Goal: Information Seeking & Learning: Learn about a topic

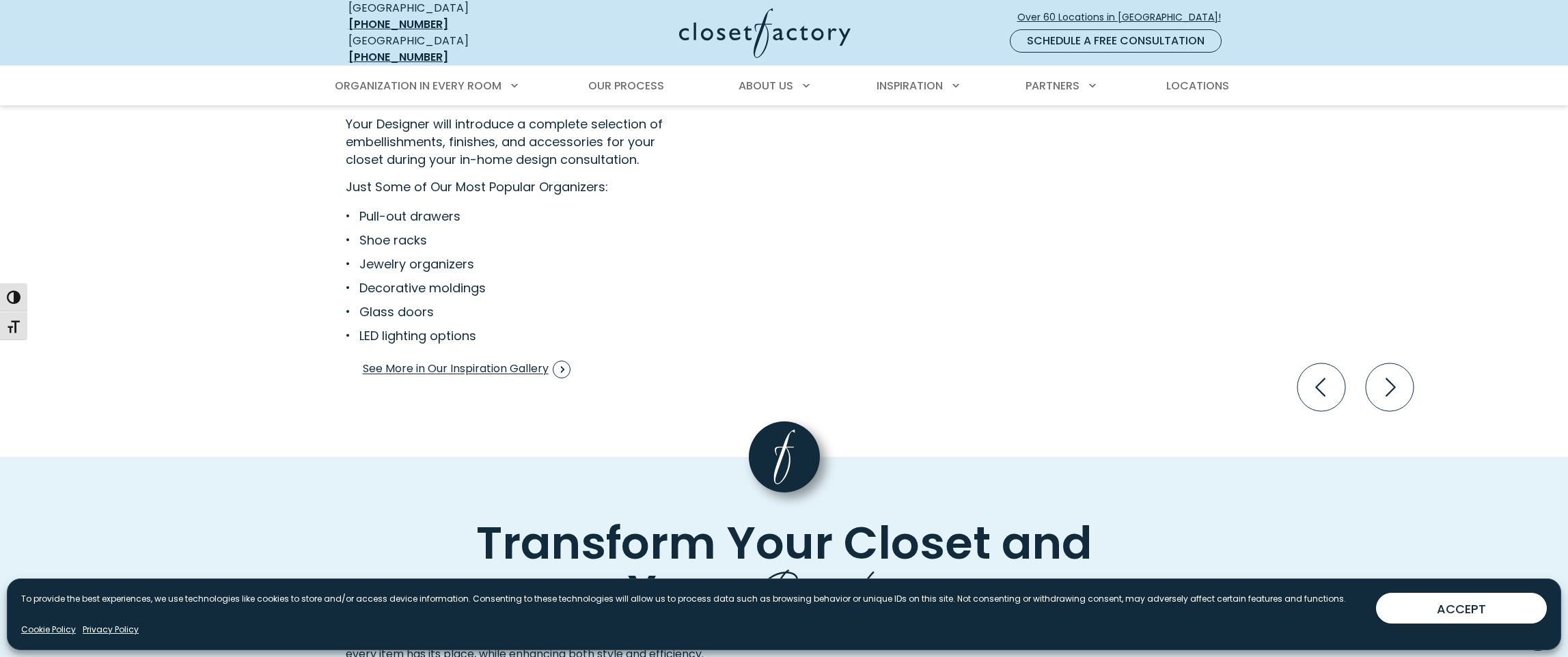
scroll to position [2642, 0]
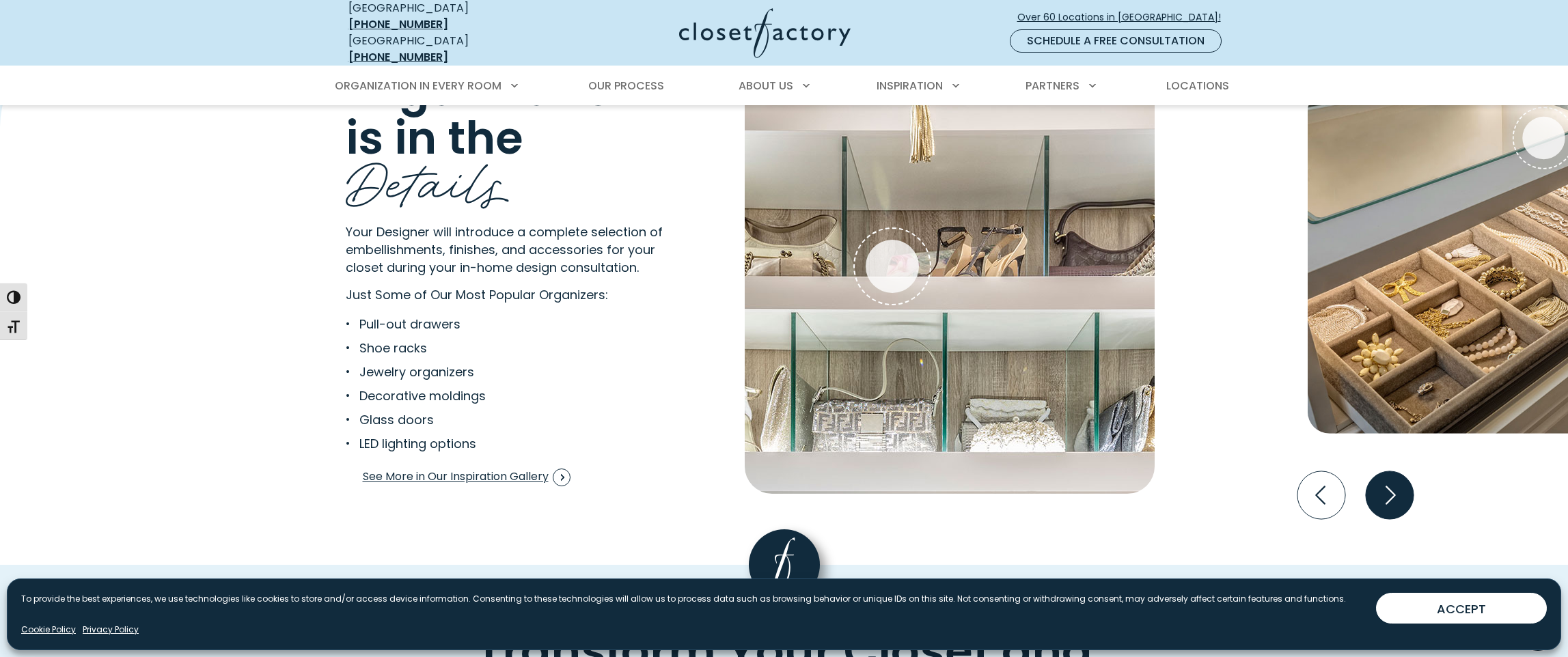
click at [1386, 486] on icon "Next slide" at bounding box center [1389, 495] width 48 height 48
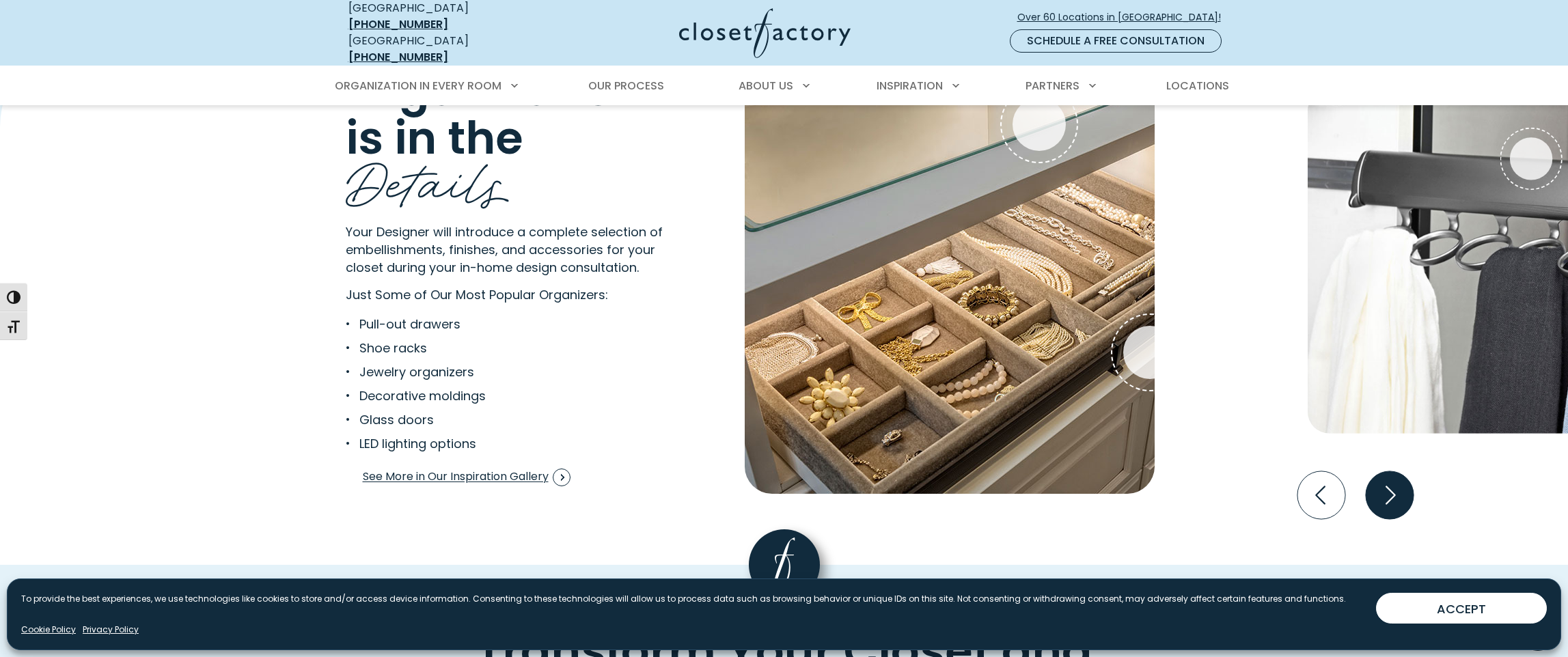
click at [1385, 487] on icon "Next slide" at bounding box center [1389, 495] width 48 height 48
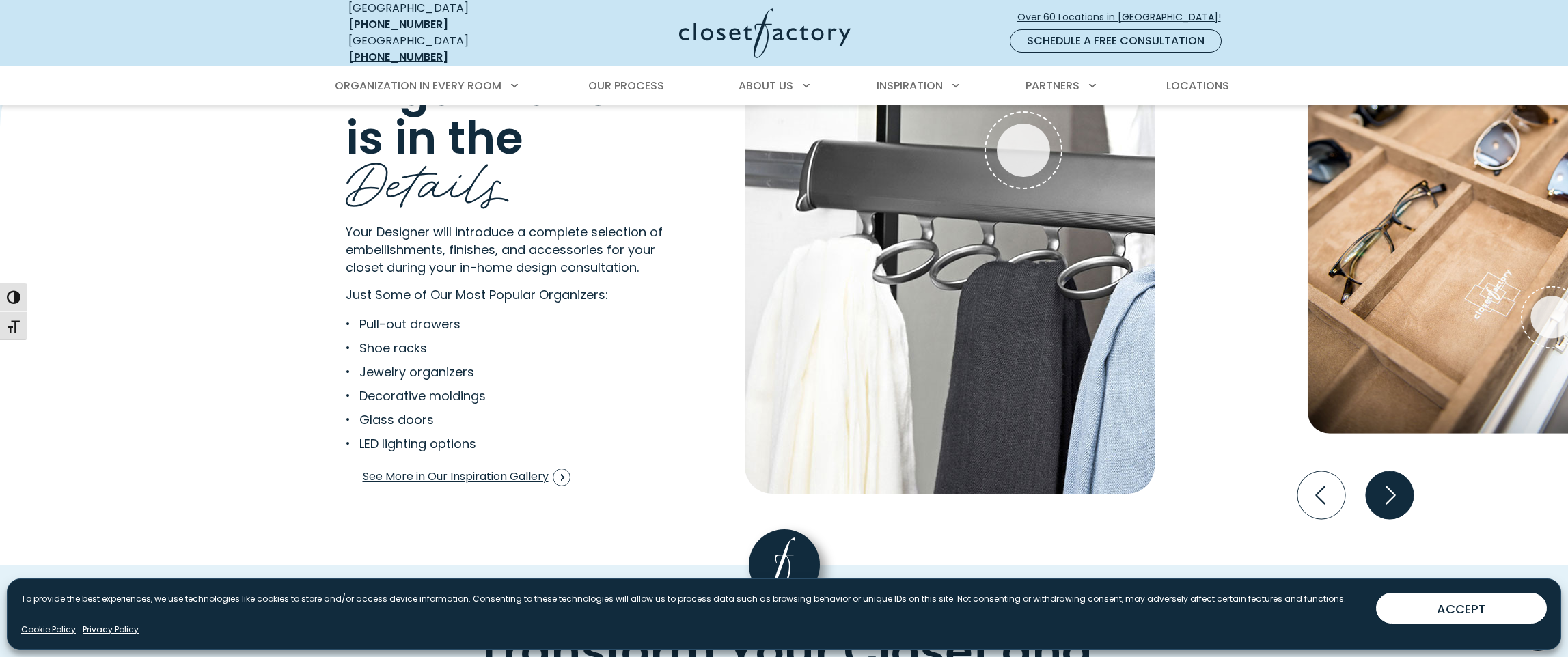
click at [1378, 496] on icon "Next slide" at bounding box center [1389, 495] width 48 height 48
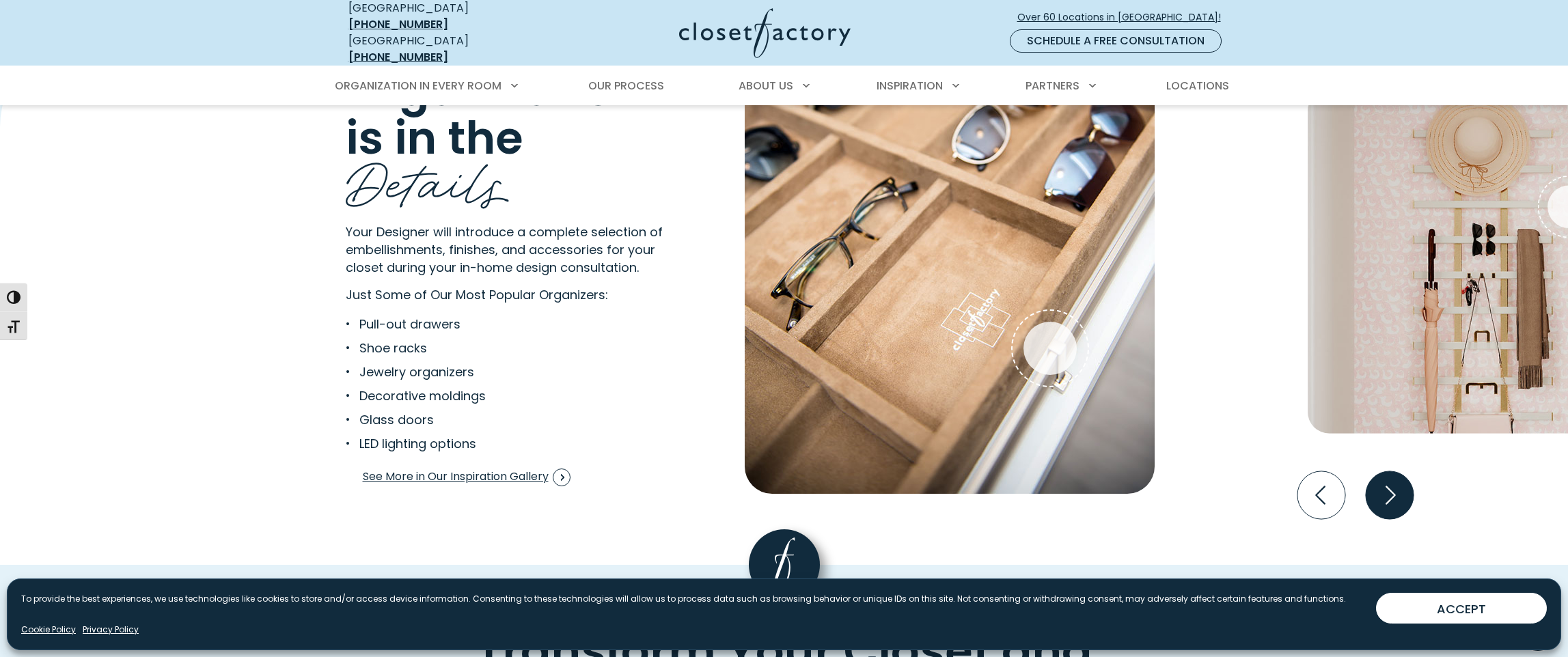
click at [1381, 491] on icon "Next slide" at bounding box center [1389, 495] width 48 height 48
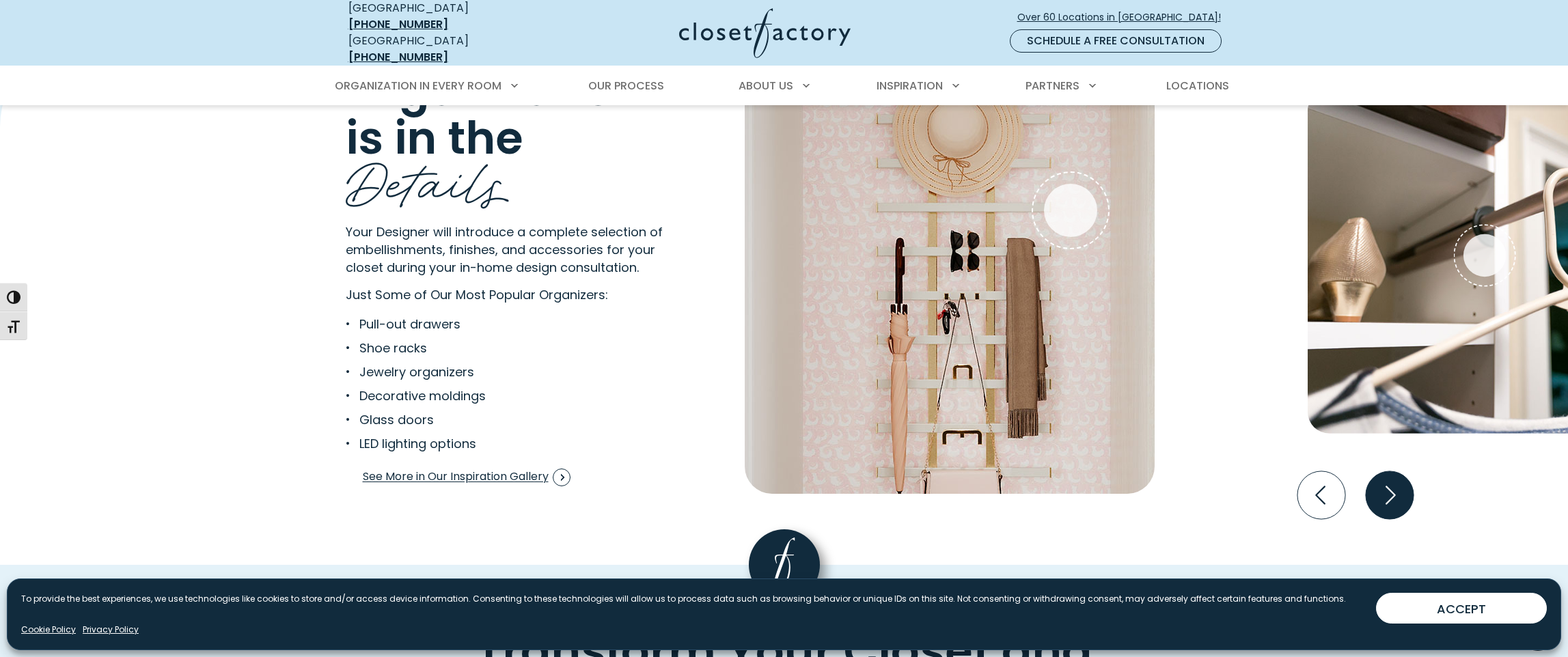
click at [1382, 491] on icon "Next slide" at bounding box center [1389, 495] width 48 height 48
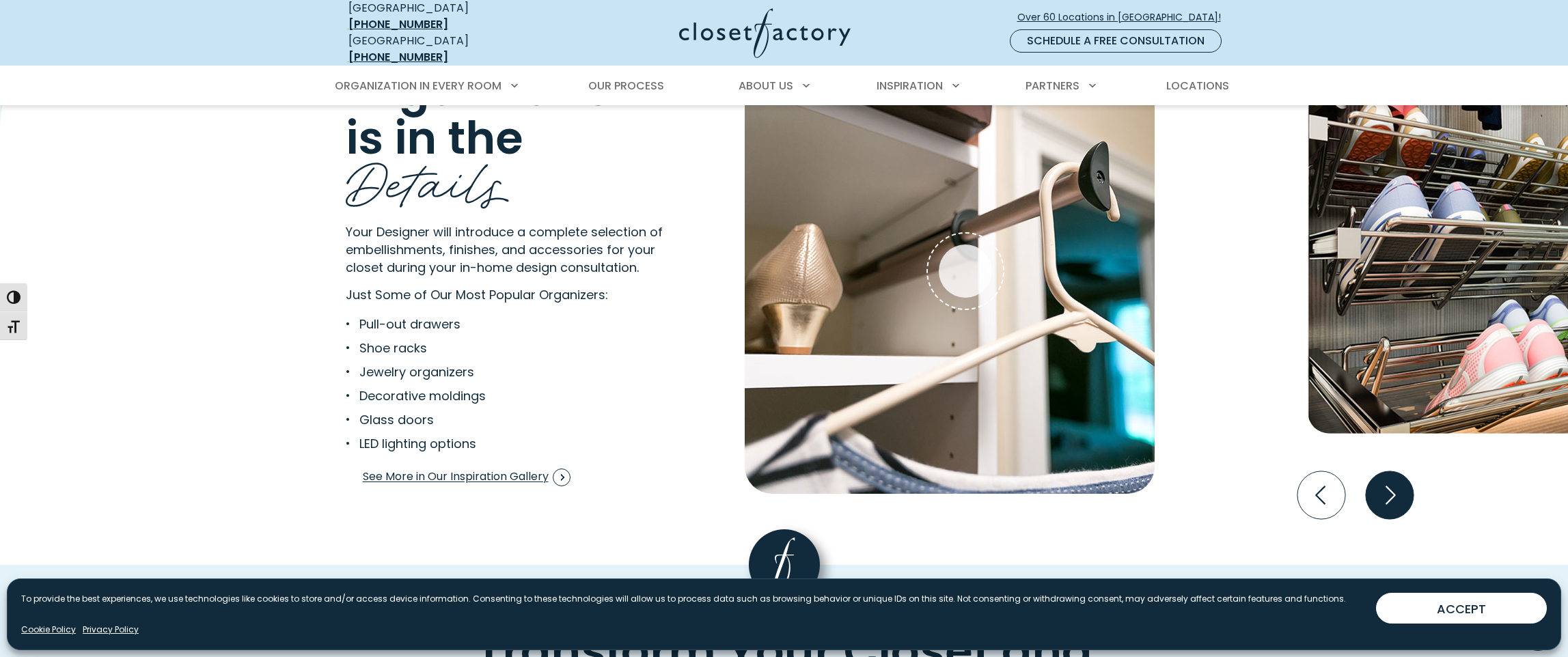
click at [1382, 491] on icon "Next slide" at bounding box center [1389, 495] width 48 height 48
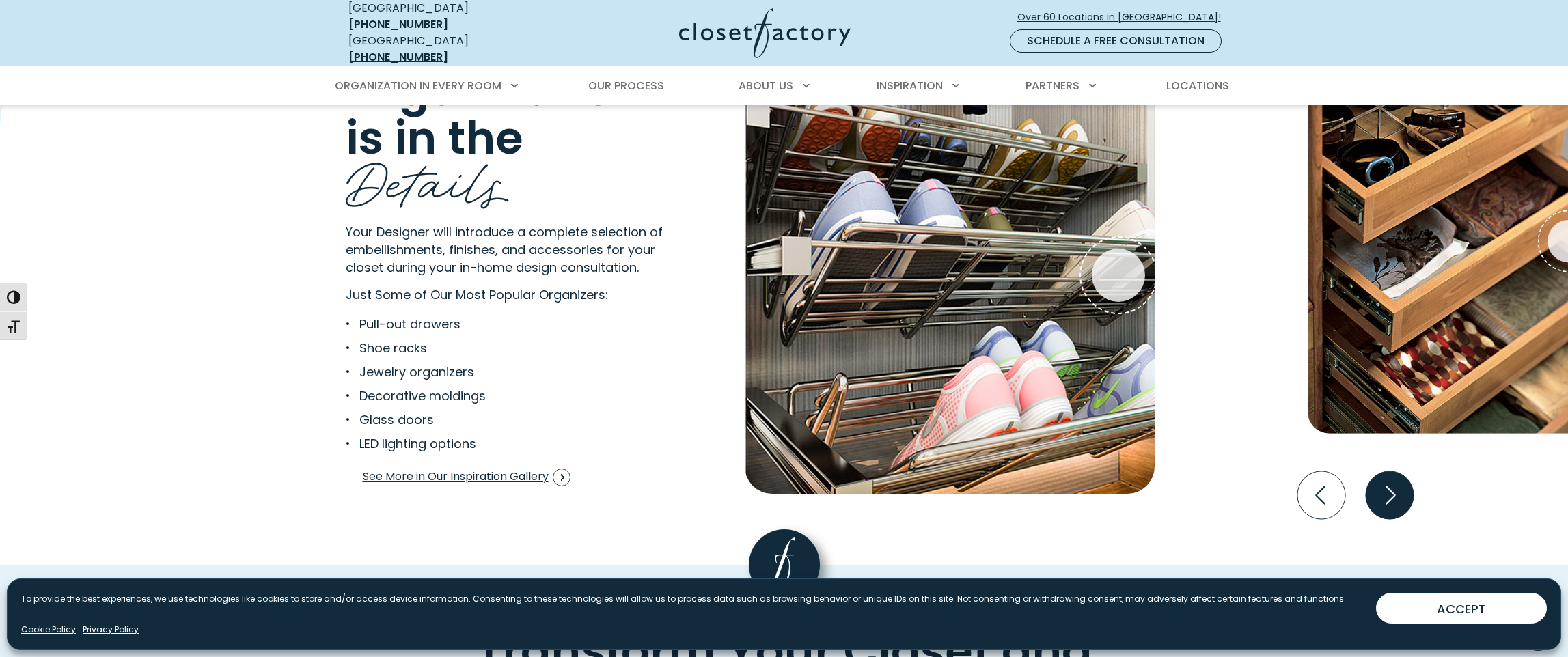
click at [1379, 495] on icon "Next slide" at bounding box center [1389, 495] width 48 height 48
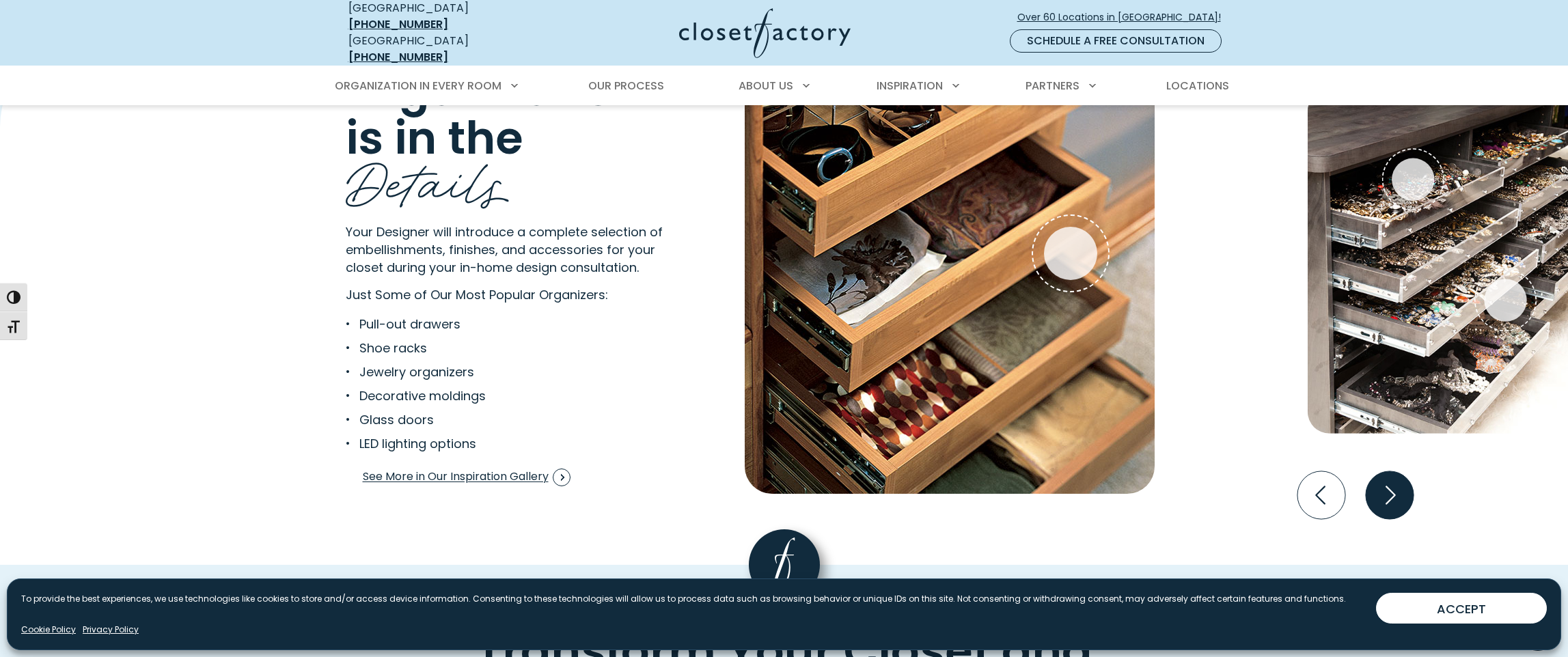
click at [1379, 495] on icon "Next slide" at bounding box center [1389, 495] width 48 height 48
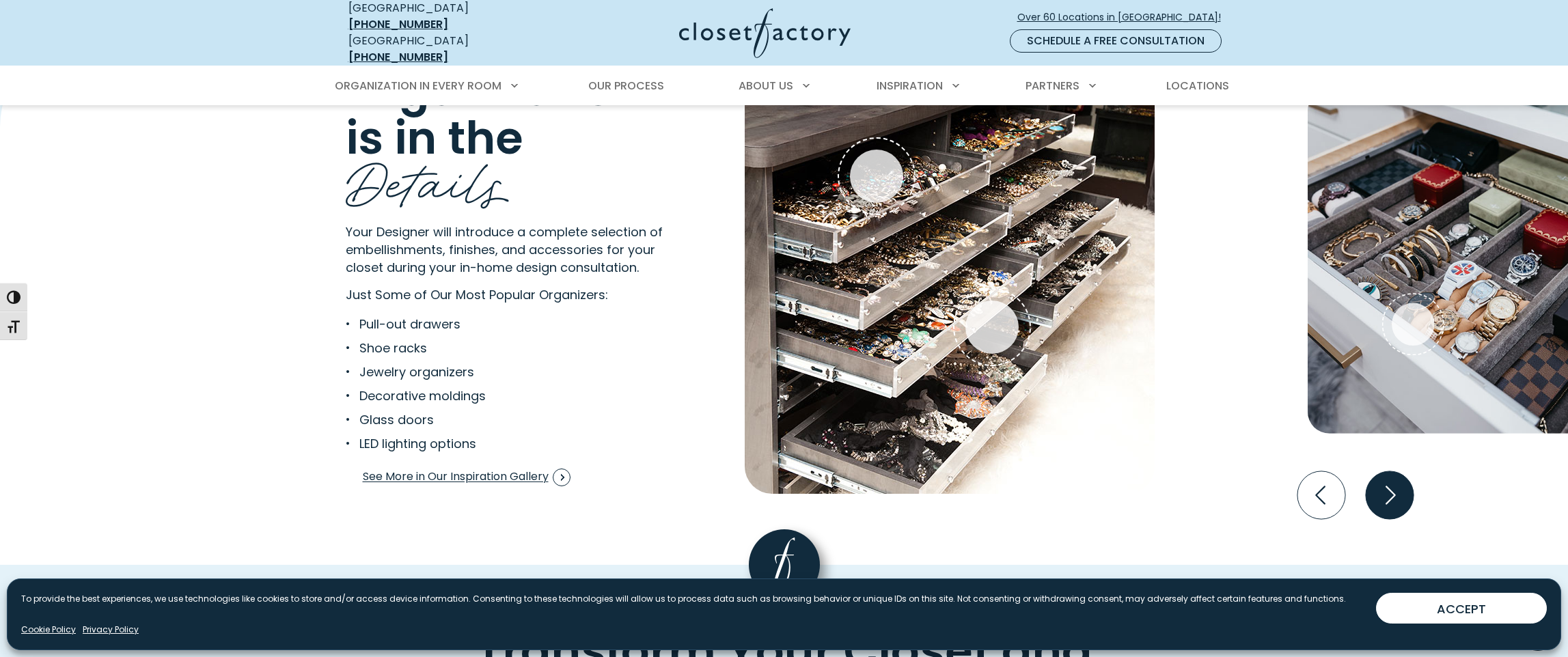
click at [1379, 494] on icon "Next slide" at bounding box center [1389, 495] width 48 height 48
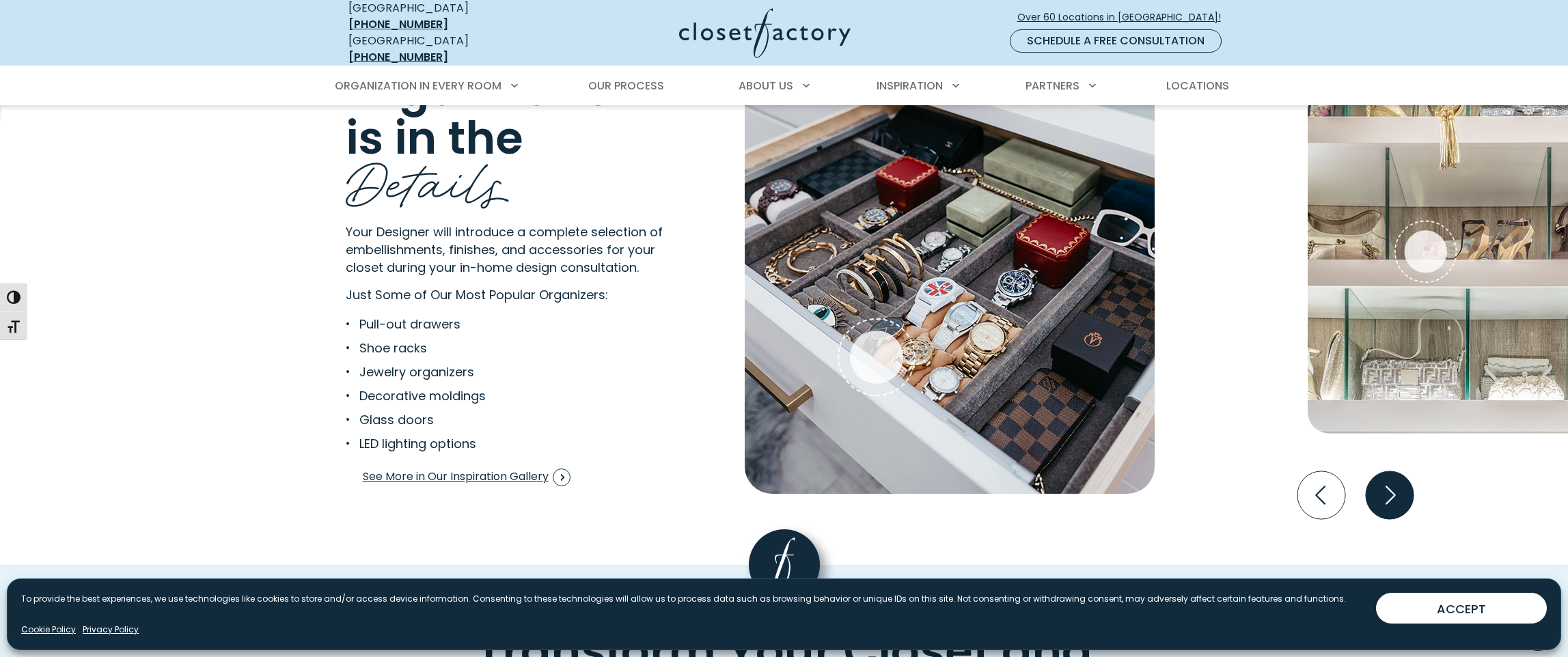
click at [1379, 494] on icon "Next slide" at bounding box center [1389, 495] width 48 height 48
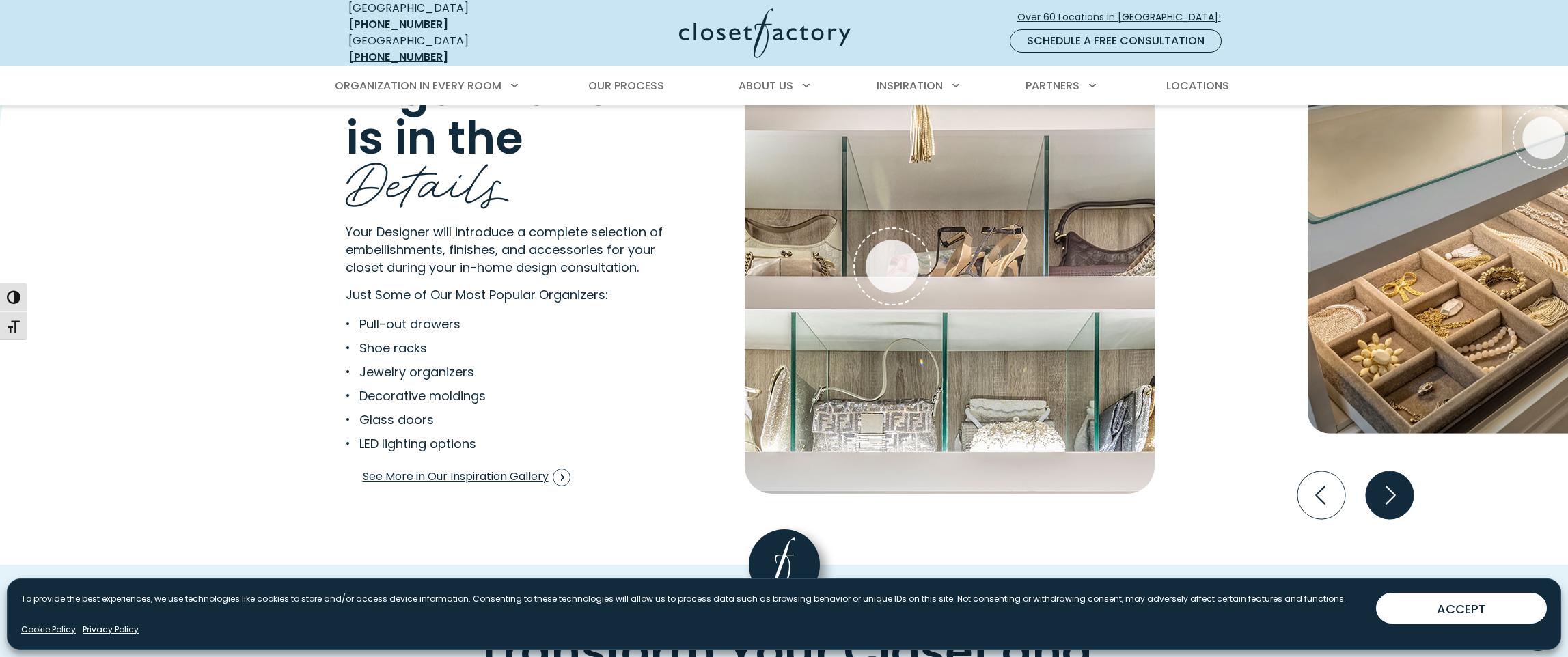
click at [1379, 494] on icon "Next slide" at bounding box center [1389, 495] width 48 height 48
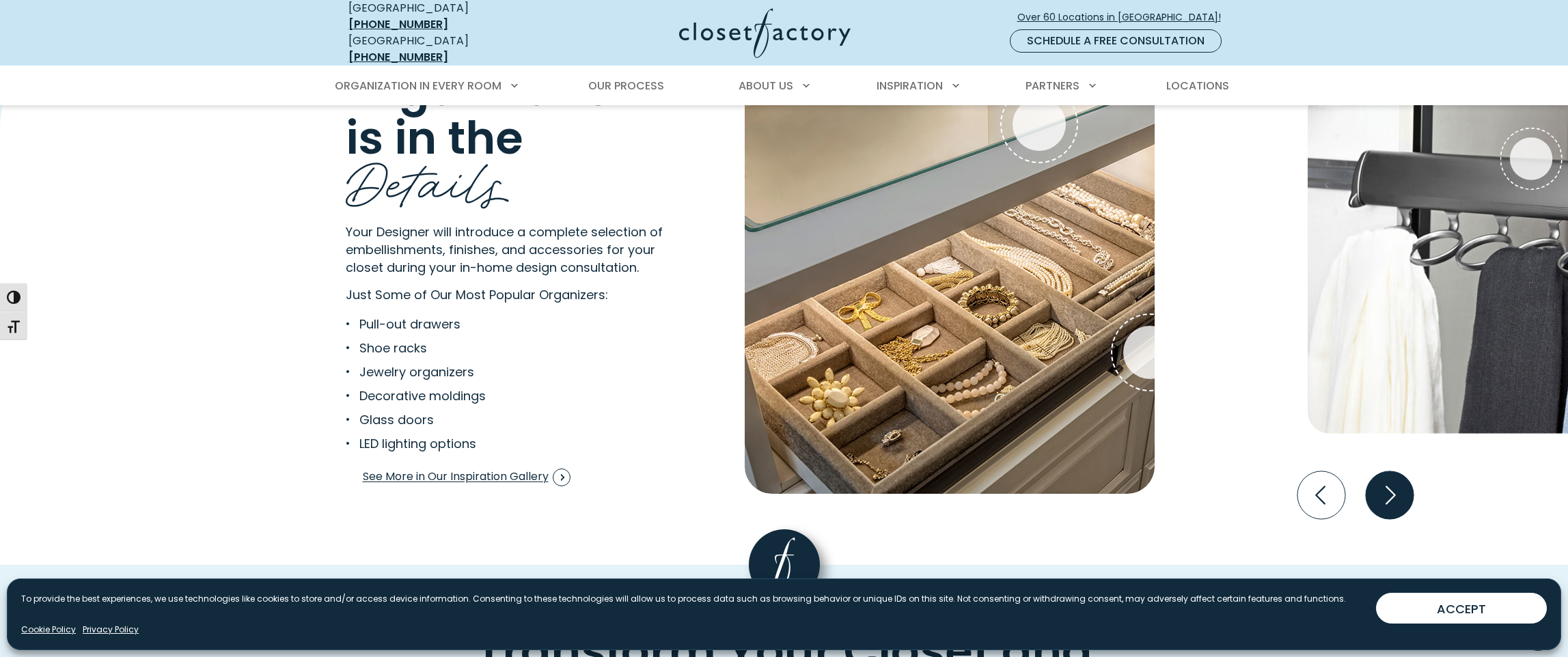
click at [1379, 494] on icon "Next slide" at bounding box center [1389, 495] width 48 height 48
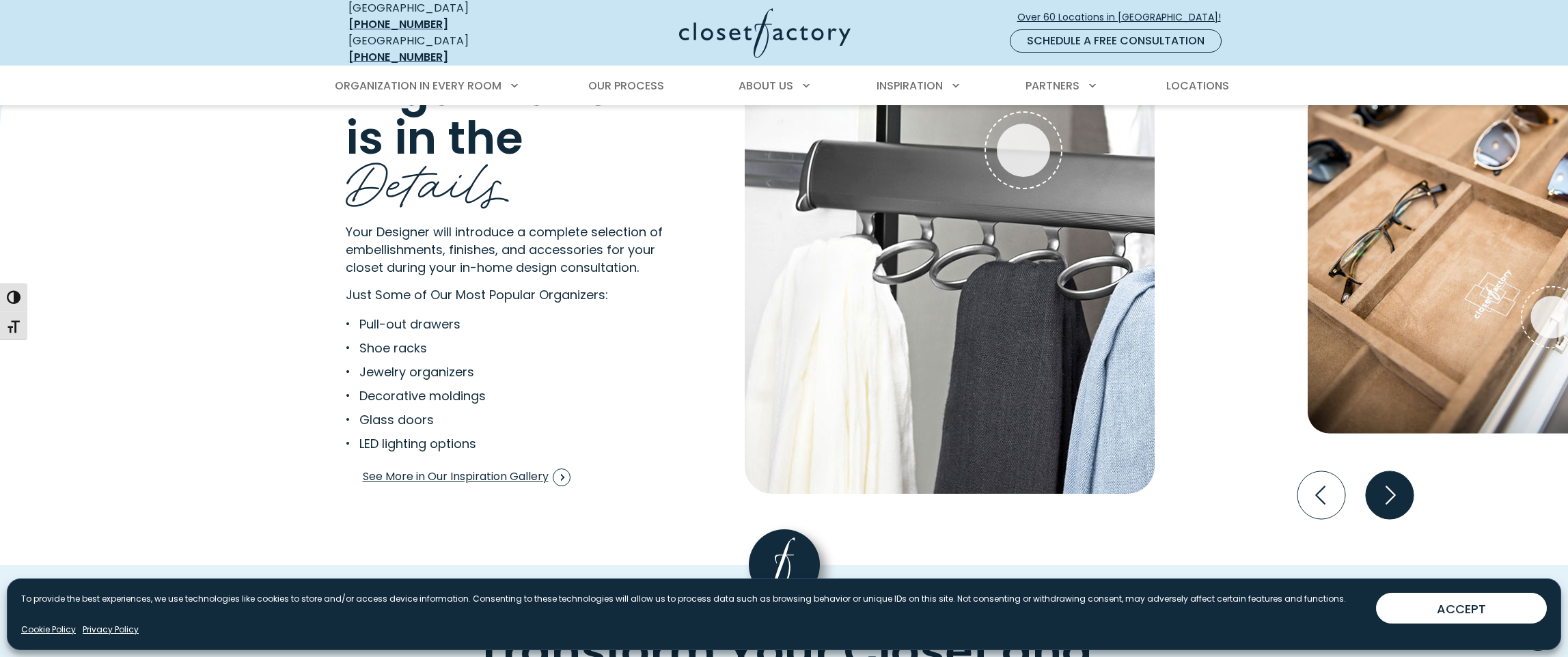
click at [1379, 494] on icon "Next slide" at bounding box center [1389, 495] width 48 height 48
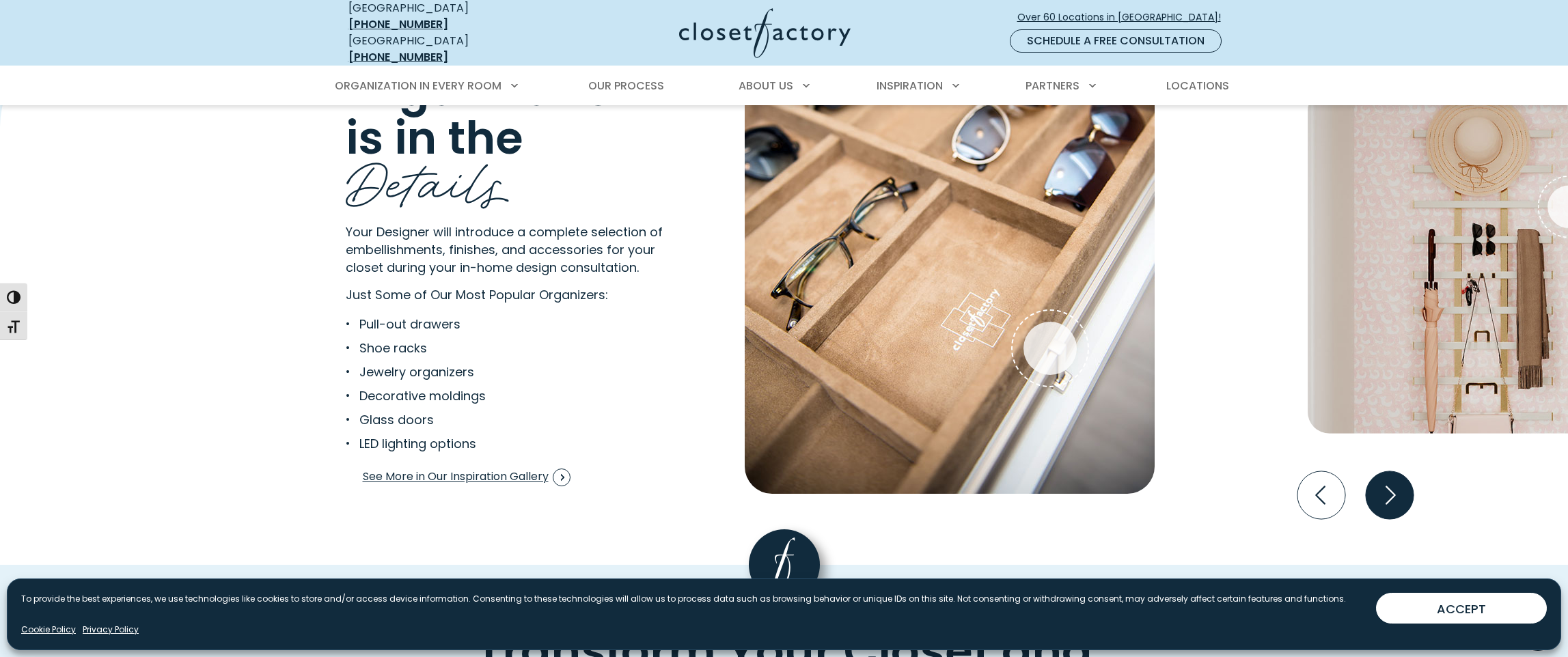
click at [1379, 494] on icon "Next slide" at bounding box center [1389, 495] width 48 height 48
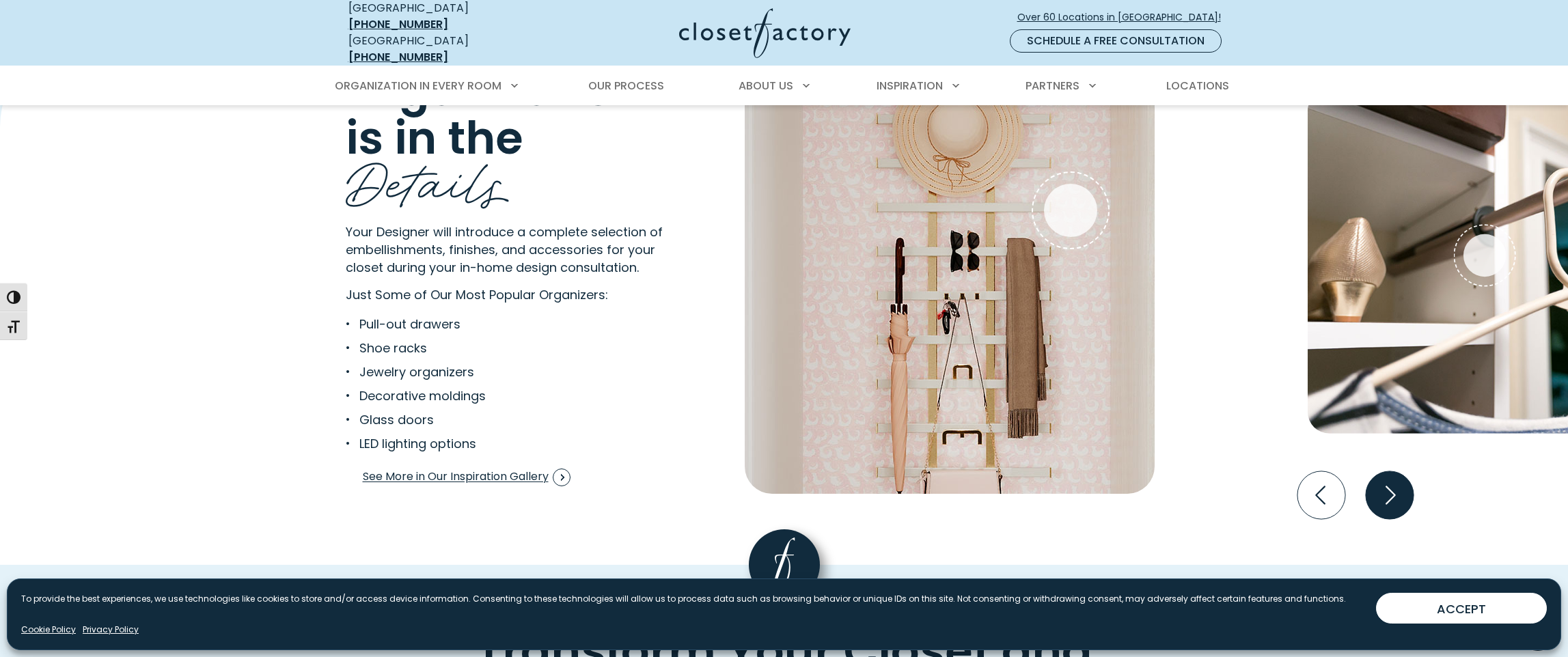
click at [1379, 494] on icon "Next slide" at bounding box center [1389, 495] width 48 height 48
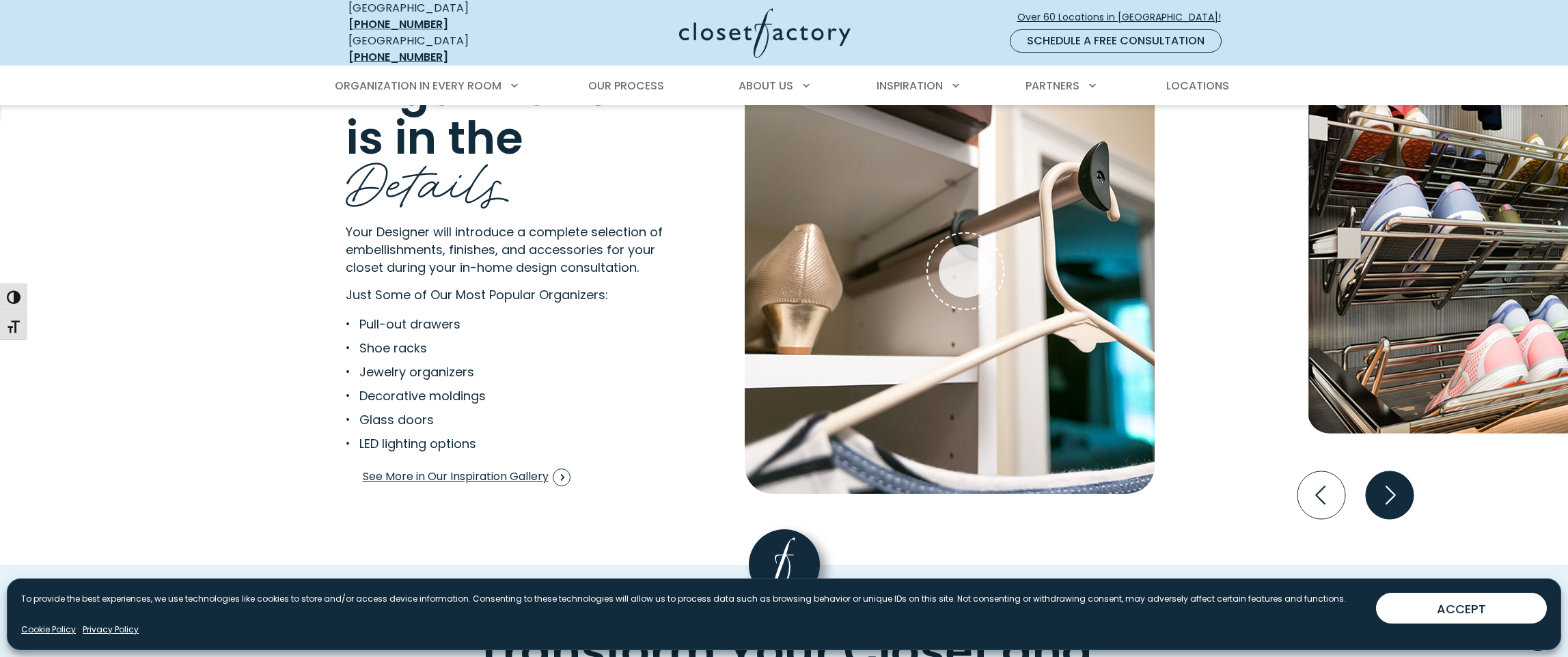
click at [1379, 494] on icon "Next slide" at bounding box center [1389, 495] width 48 height 48
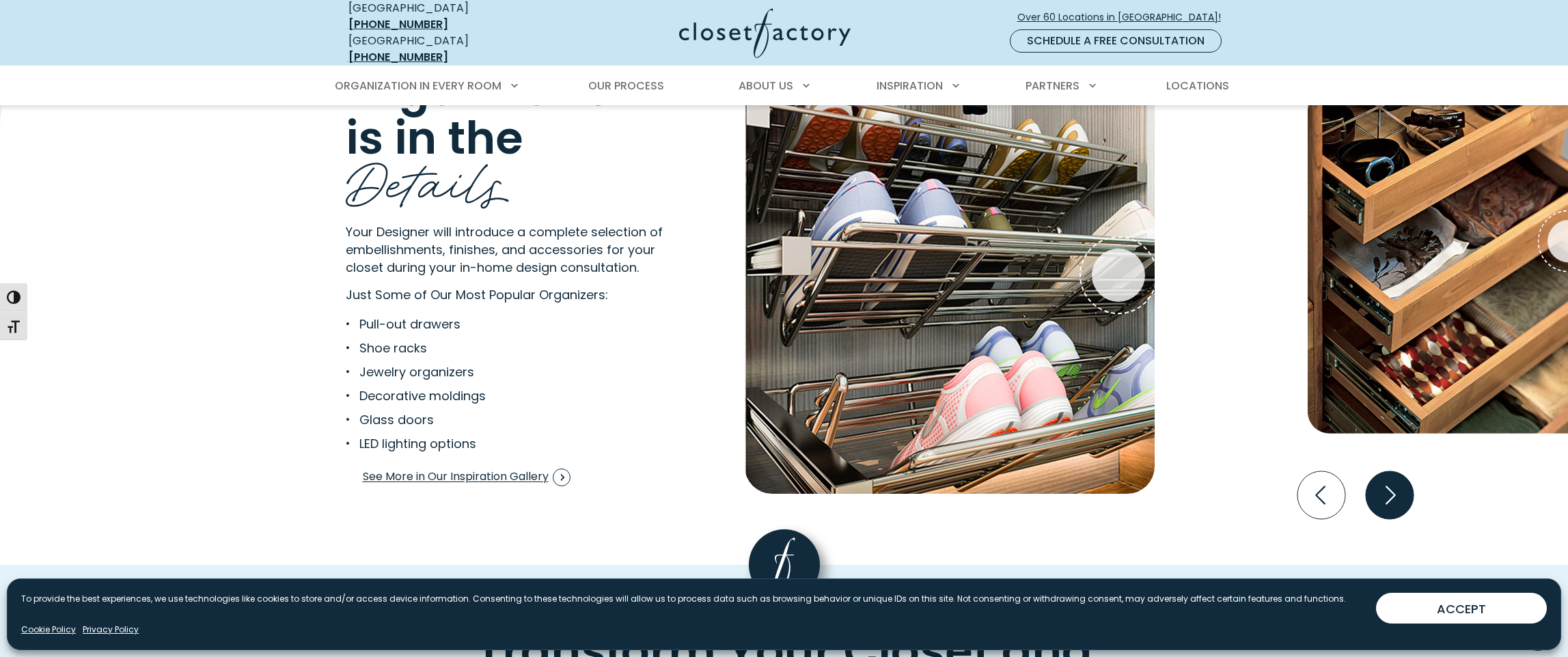
click at [1379, 494] on icon "Next slide" at bounding box center [1389, 495] width 48 height 48
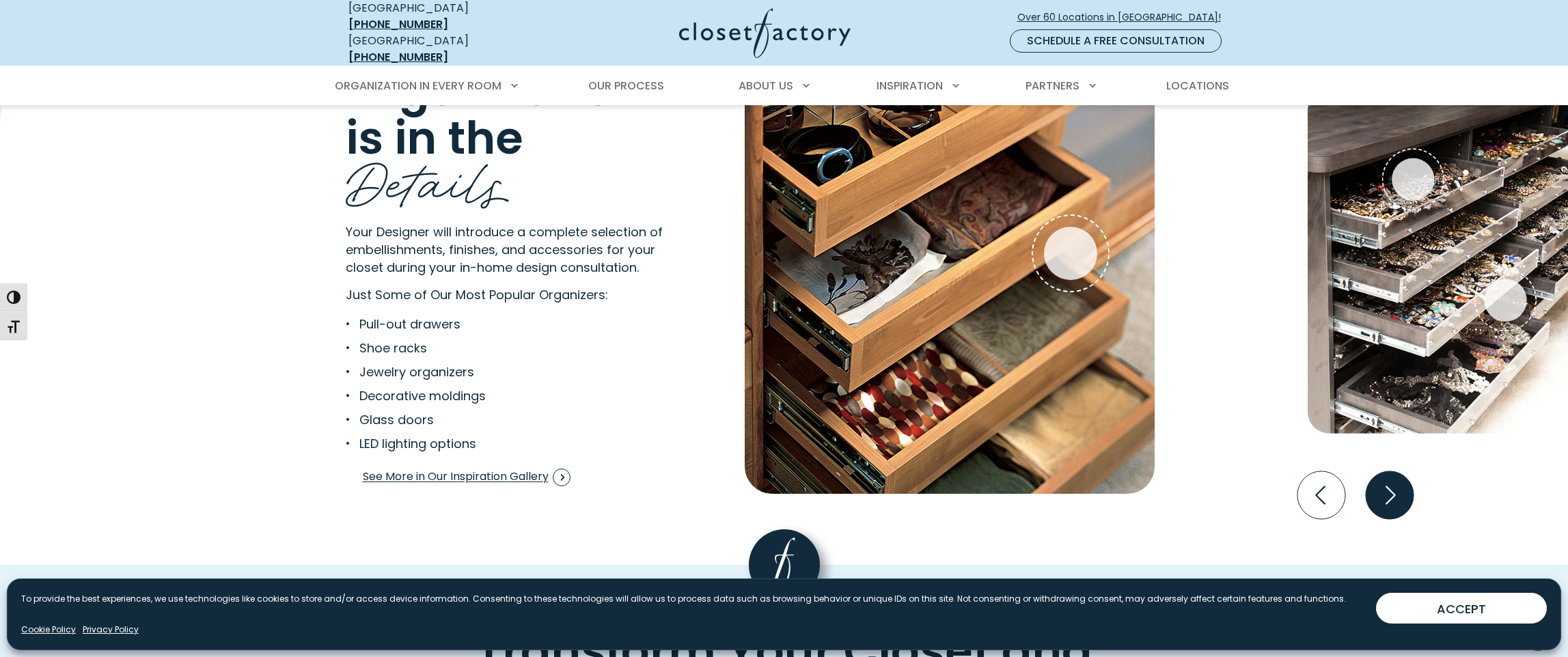
click at [1393, 486] on icon "Next slide" at bounding box center [1390, 495] width 10 height 18
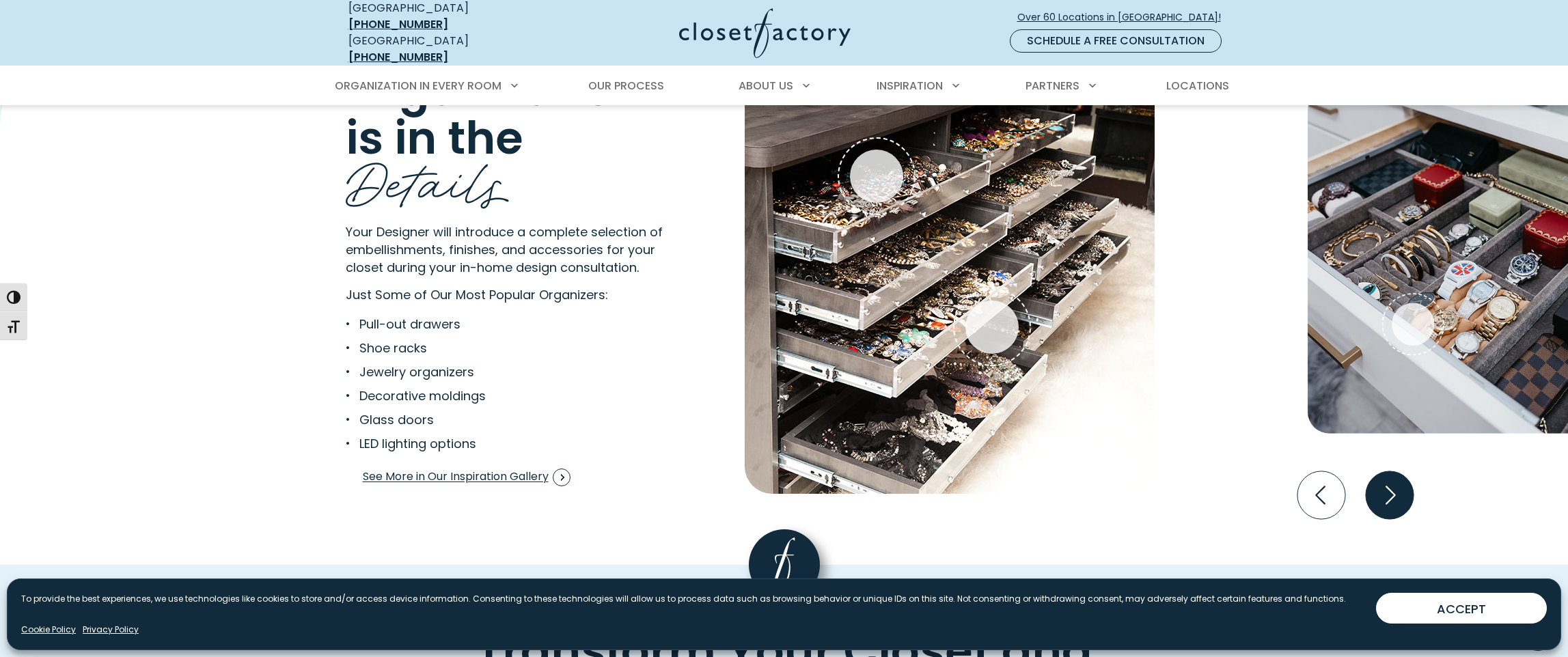
click at [1392, 486] on icon "Next slide" at bounding box center [1390, 495] width 10 height 18
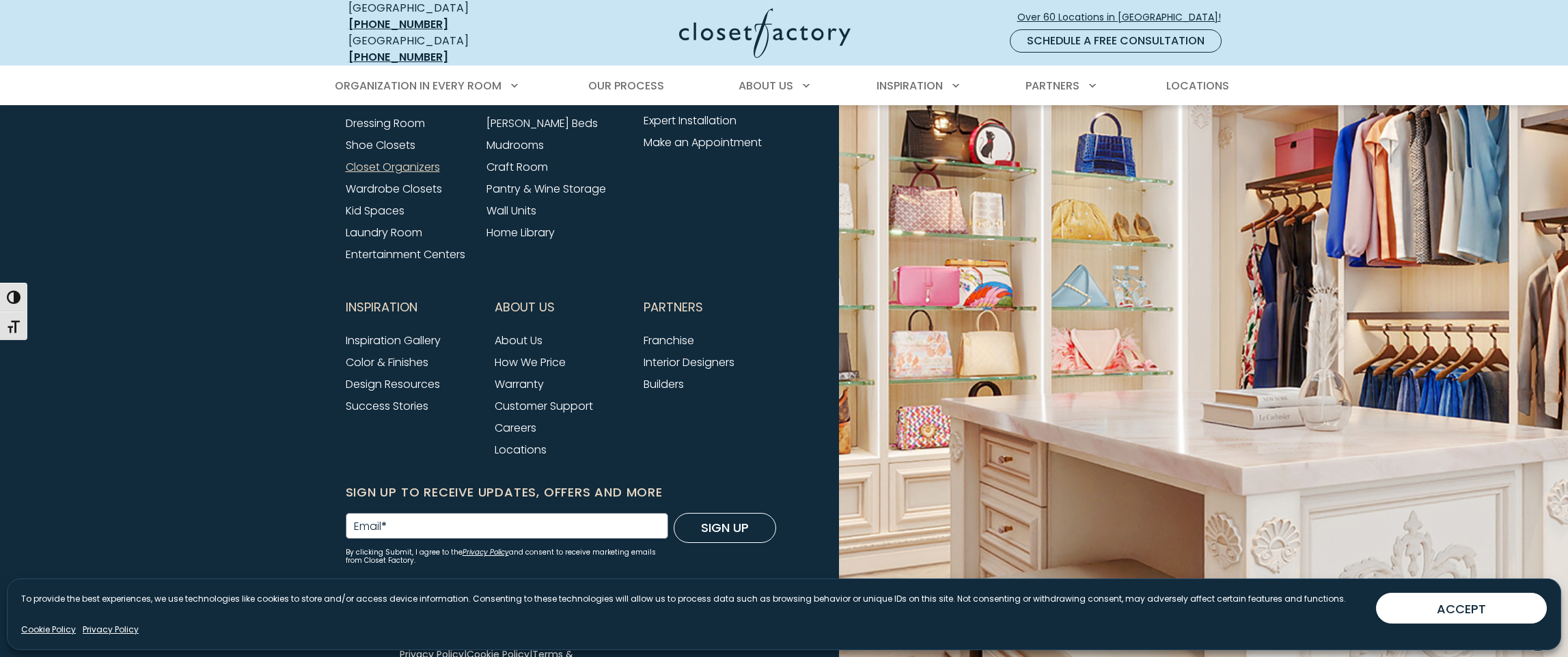
scroll to position [4596, 0]
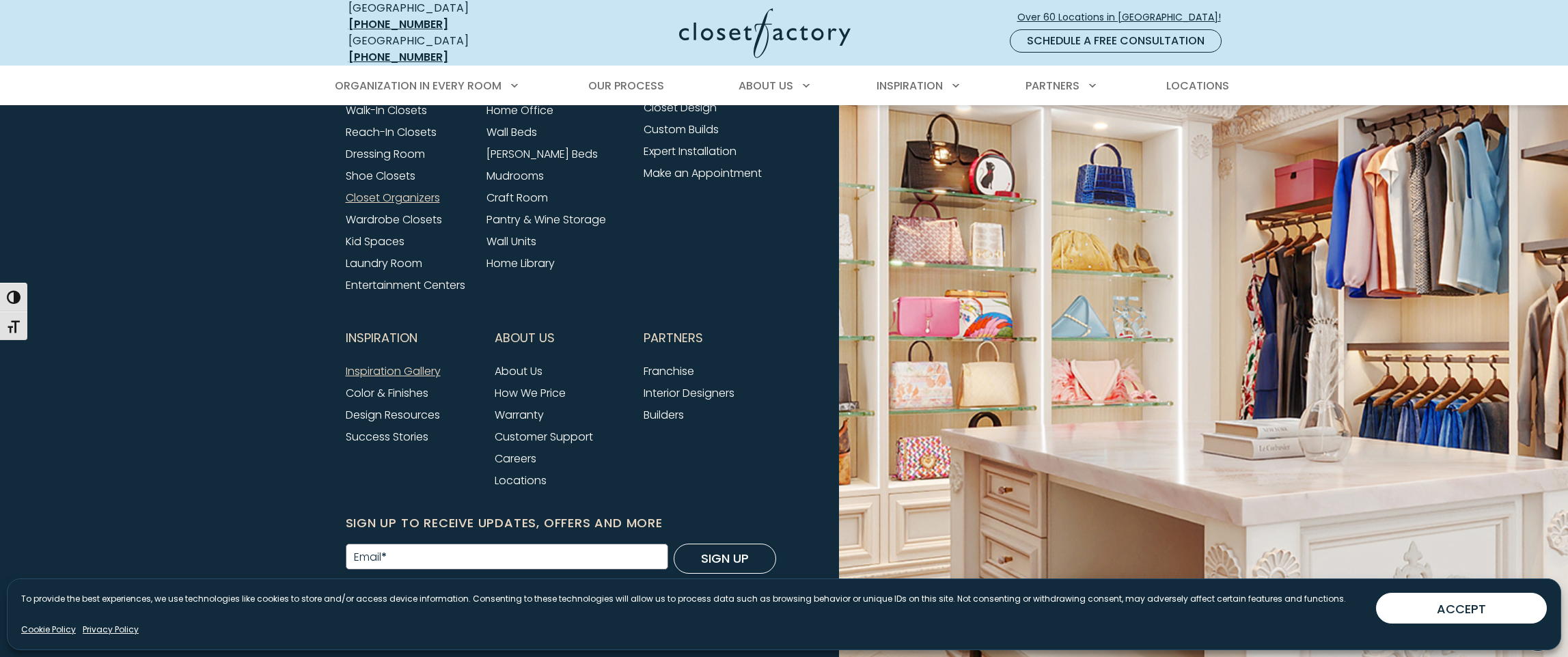
click at [406, 363] on link "Inspiration Gallery" at bounding box center [393, 371] width 95 height 16
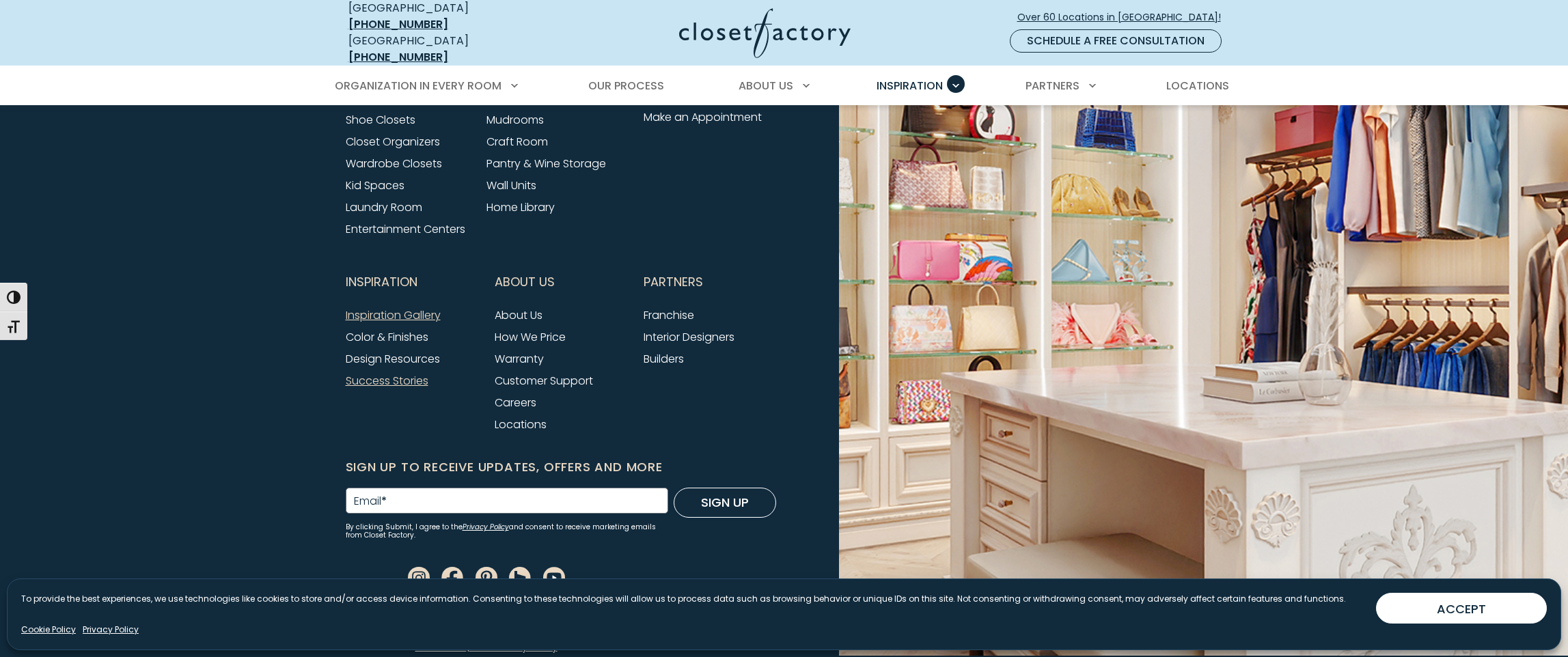
scroll to position [1815, 0]
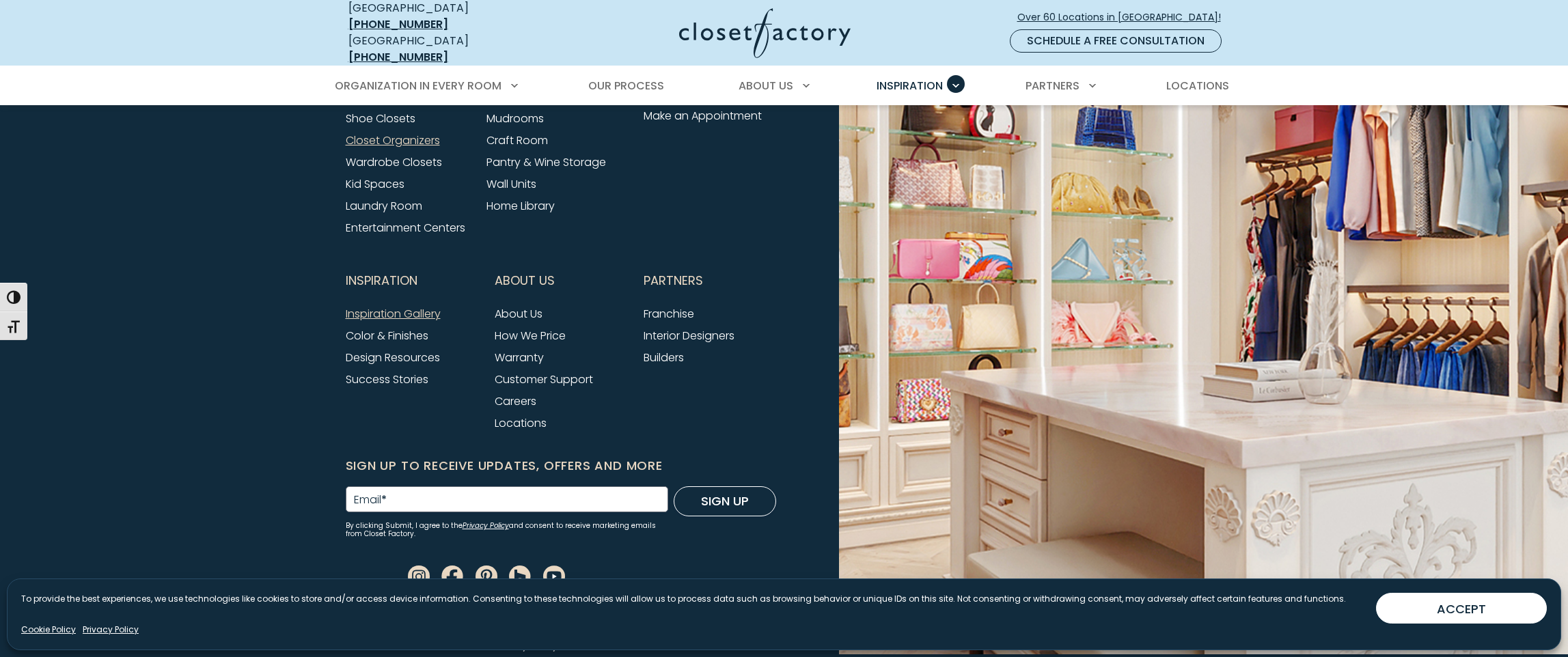
click at [405, 136] on link "Closet Organizers" at bounding box center [393, 140] width 94 height 16
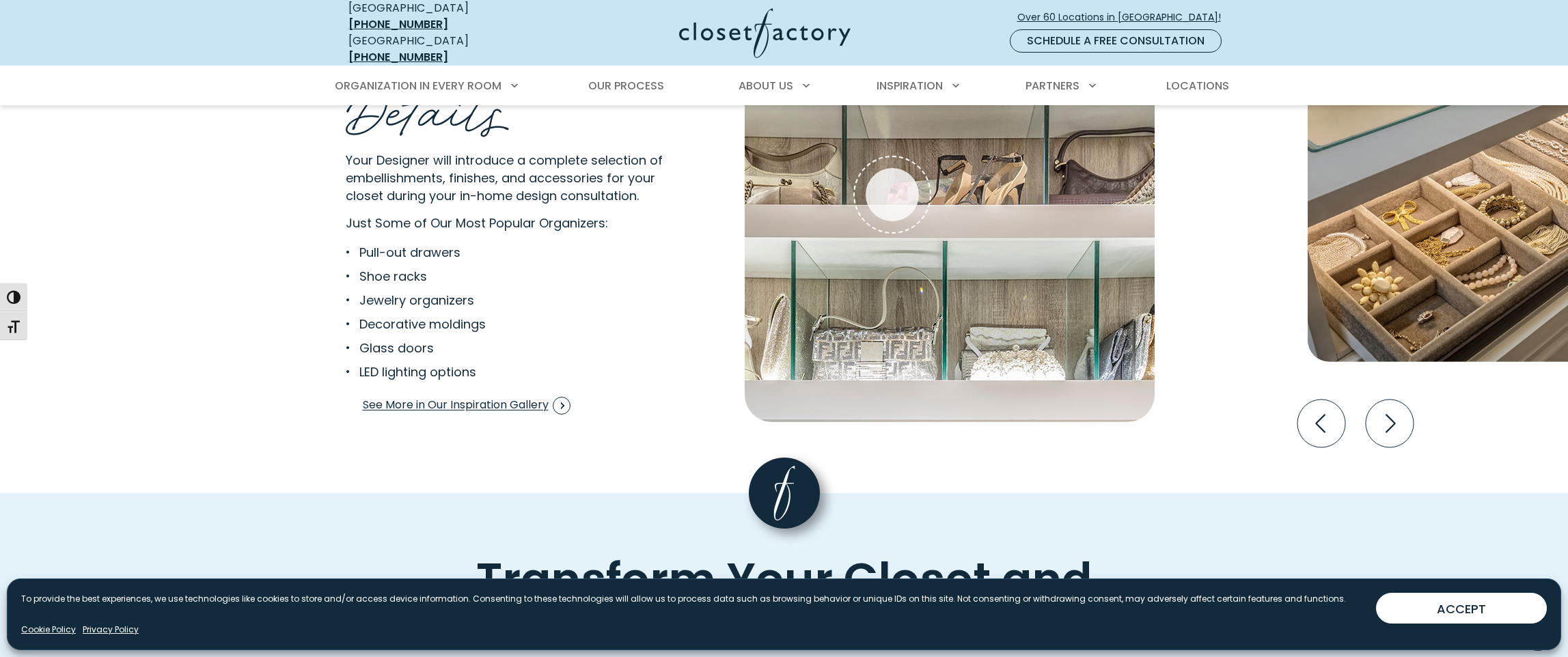
scroll to position [2712, 0]
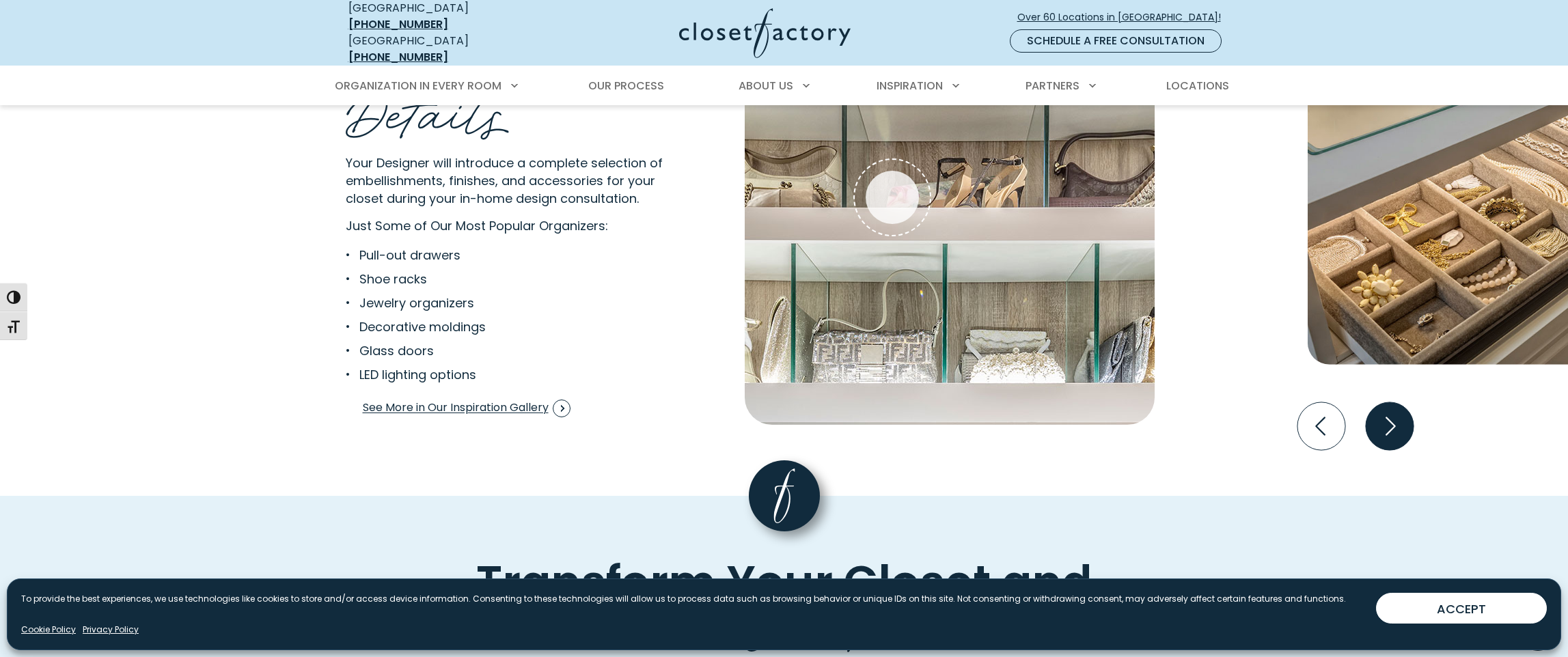
click at [1387, 424] on icon "Next slide" at bounding box center [1390, 425] width 10 height 18
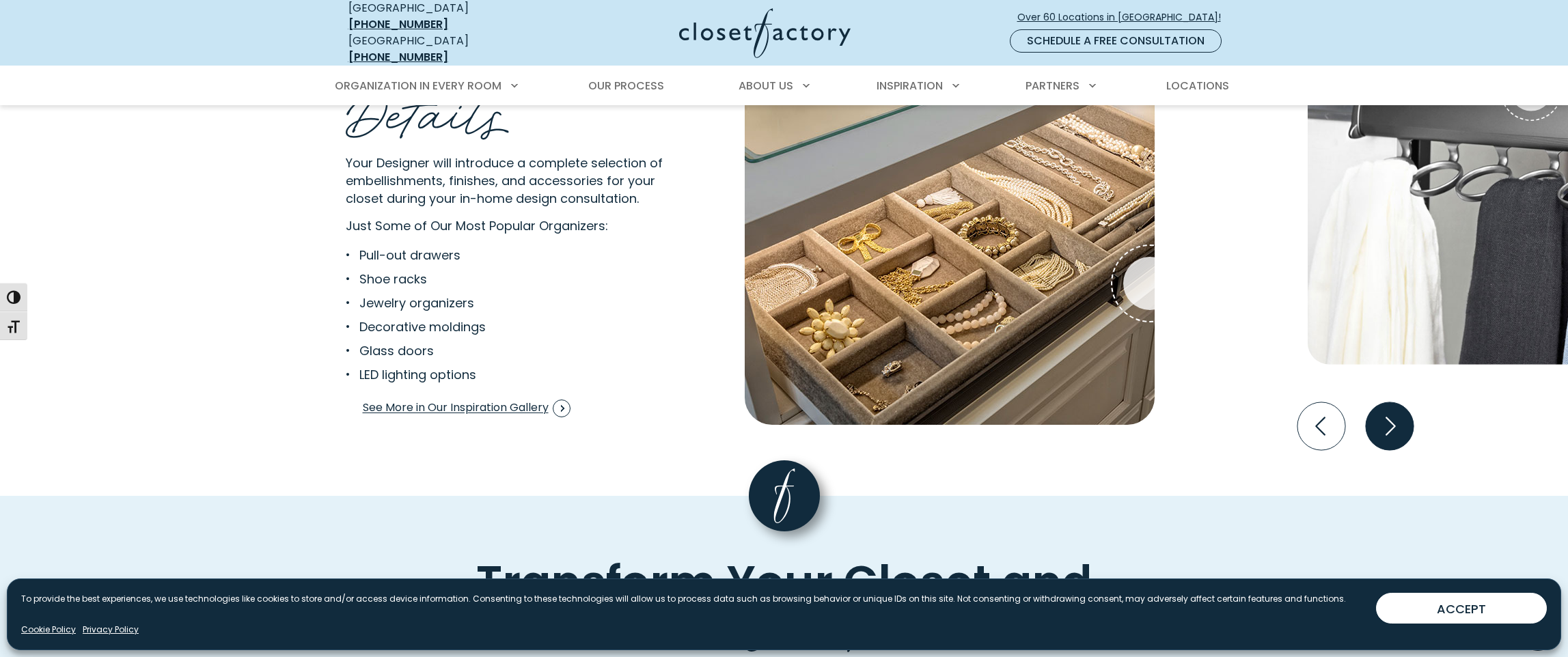
click at [1386, 424] on icon "Next slide" at bounding box center [1389, 426] width 48 height 48
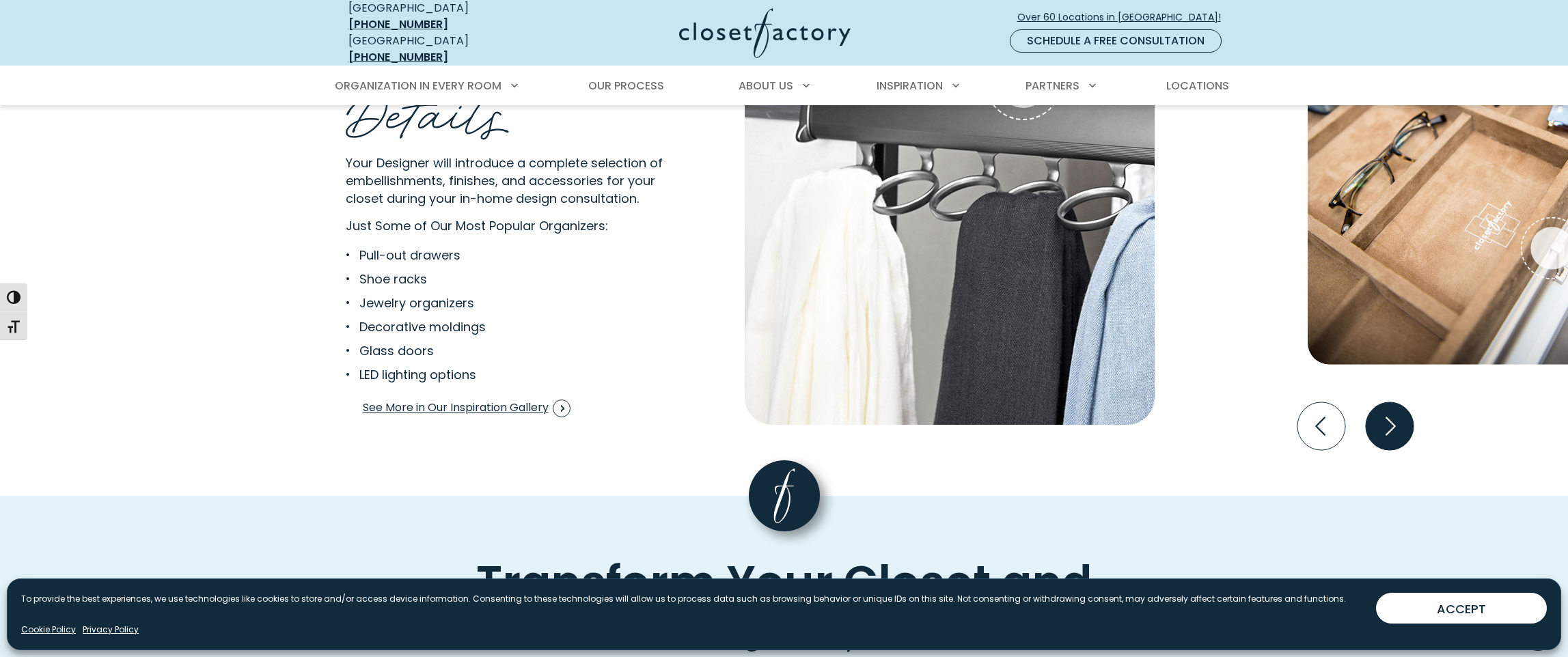
click at [1386, 424] on icon "Next slide" at bounding box center [1389, 426] width 48 height 48
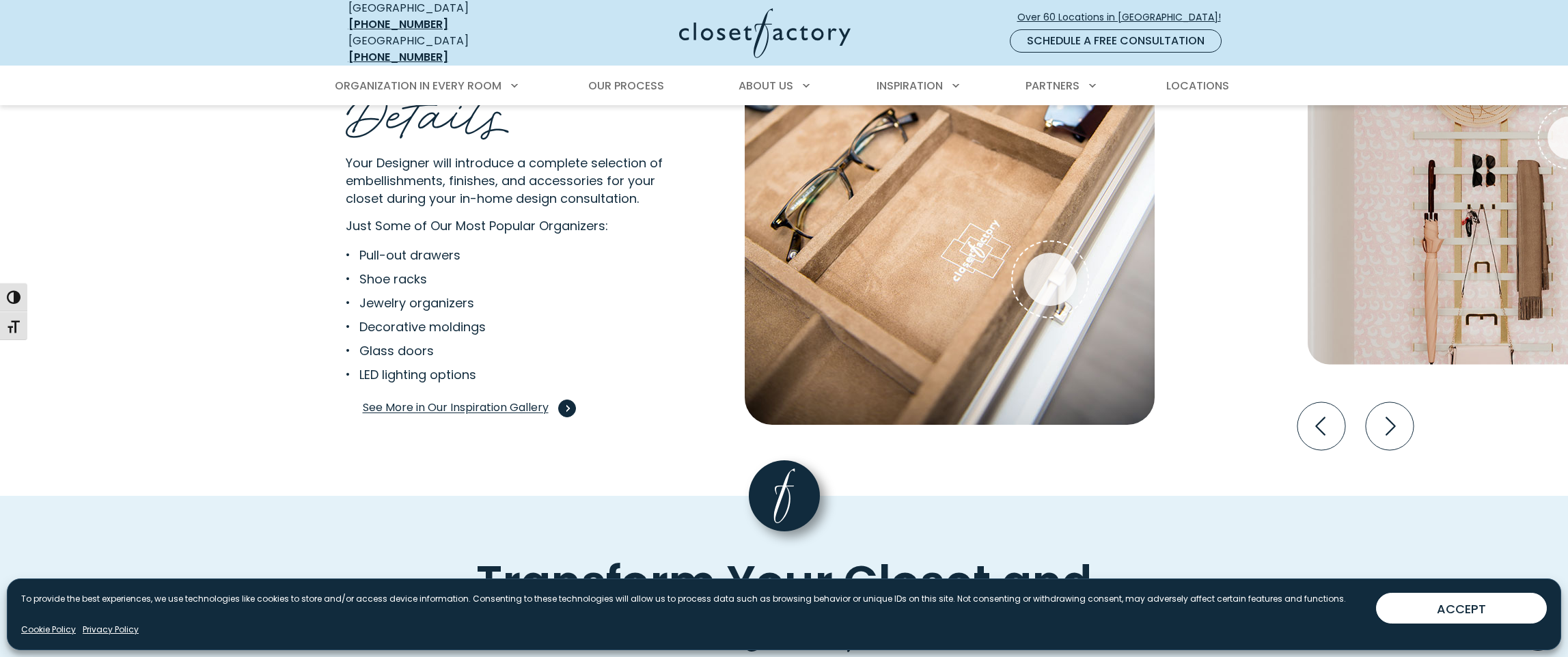
click at [493, 400] on span "See More in Our Inspiration Gallery" at bounding box center [466, 409] width 208 height 18
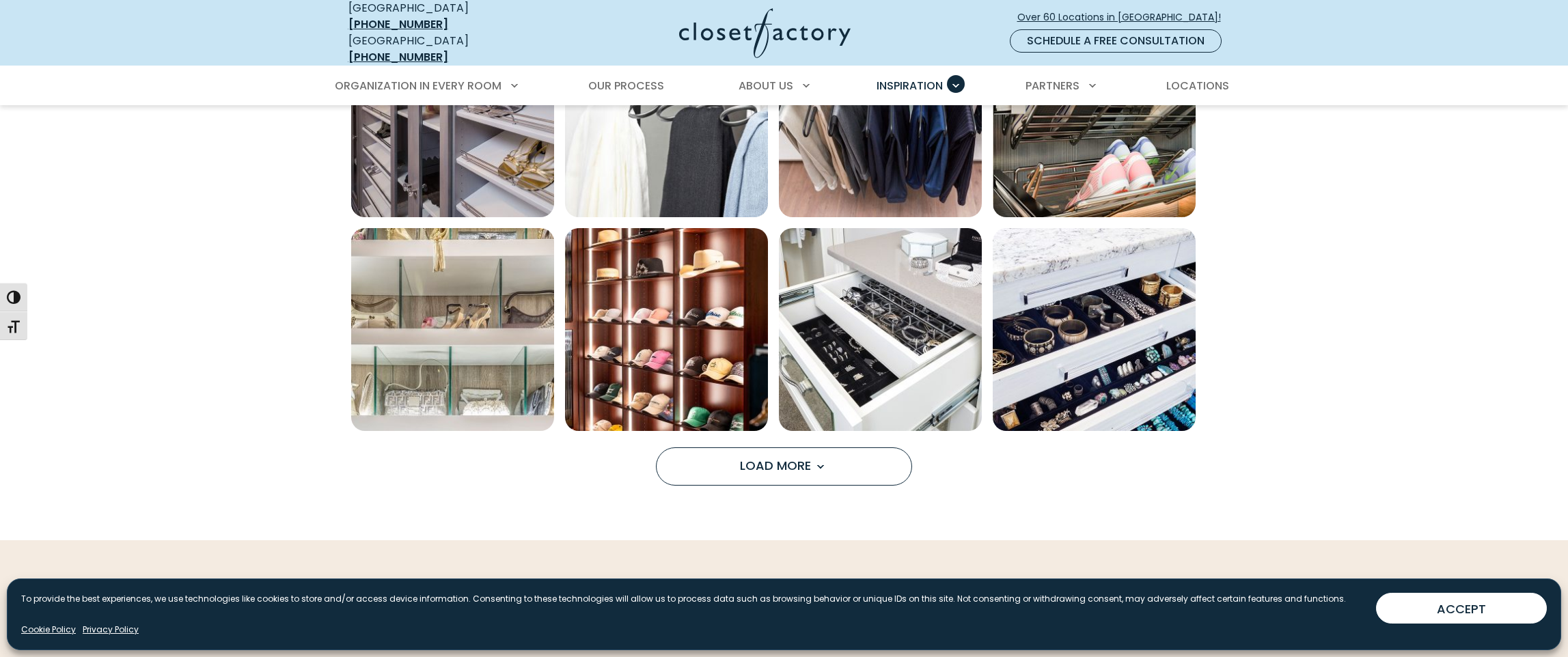
scroll to position [1161, 0]
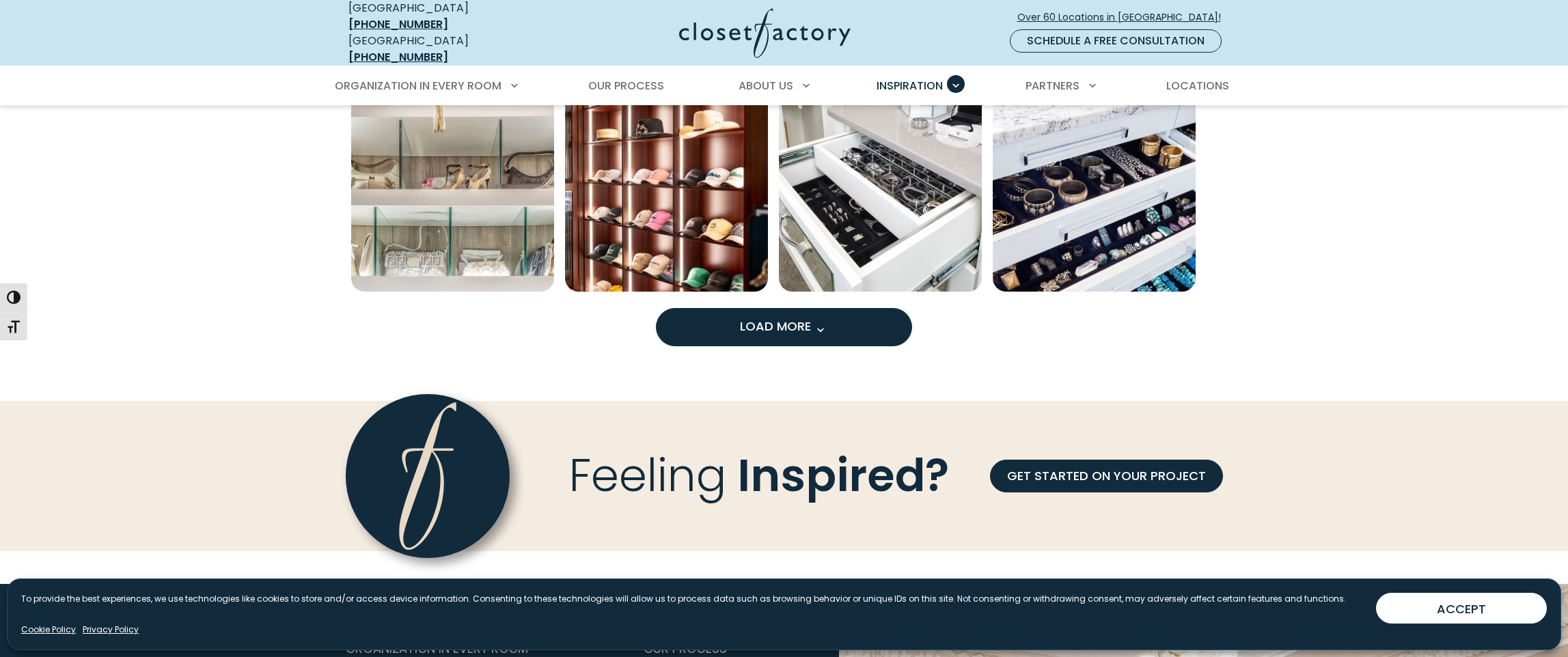
click at [772, 325] on span "Load More" at bounding box center [784, 326] width 88 height 17
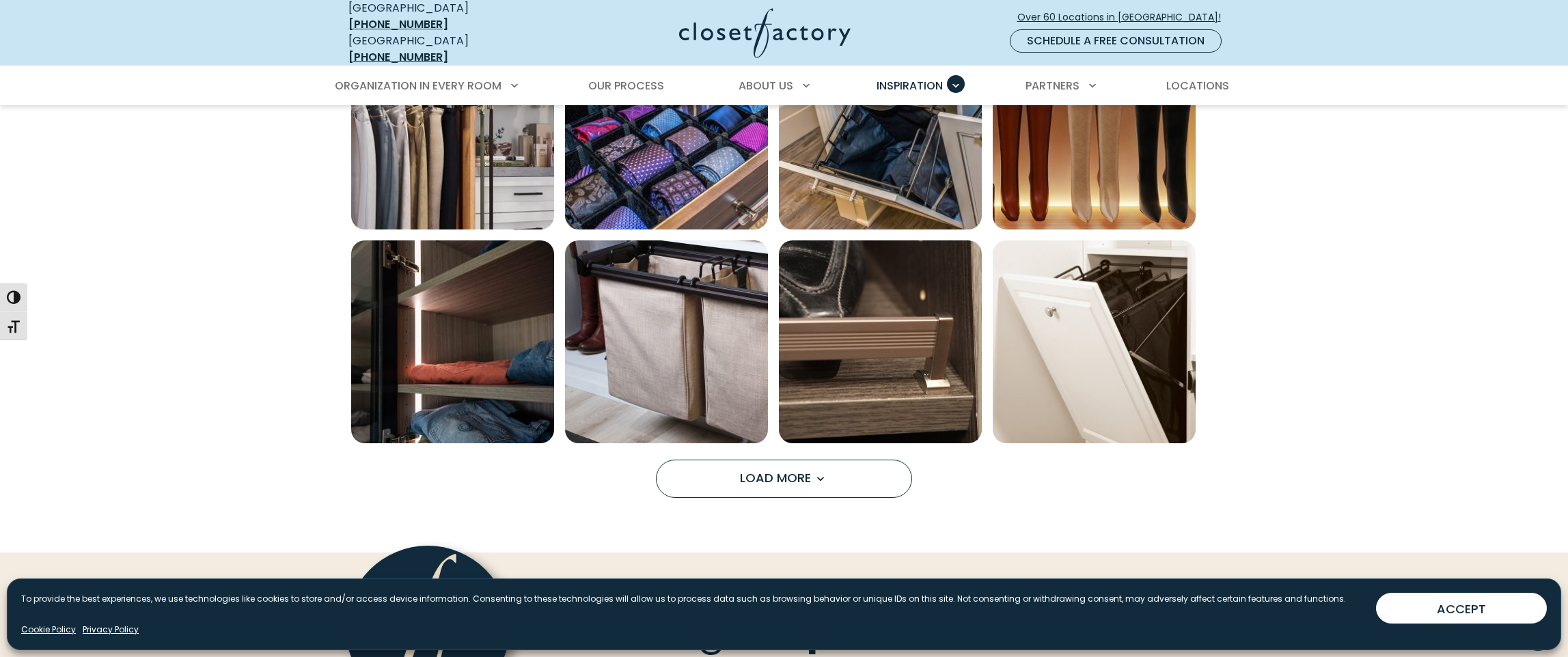
scroll to position [1798, 0]
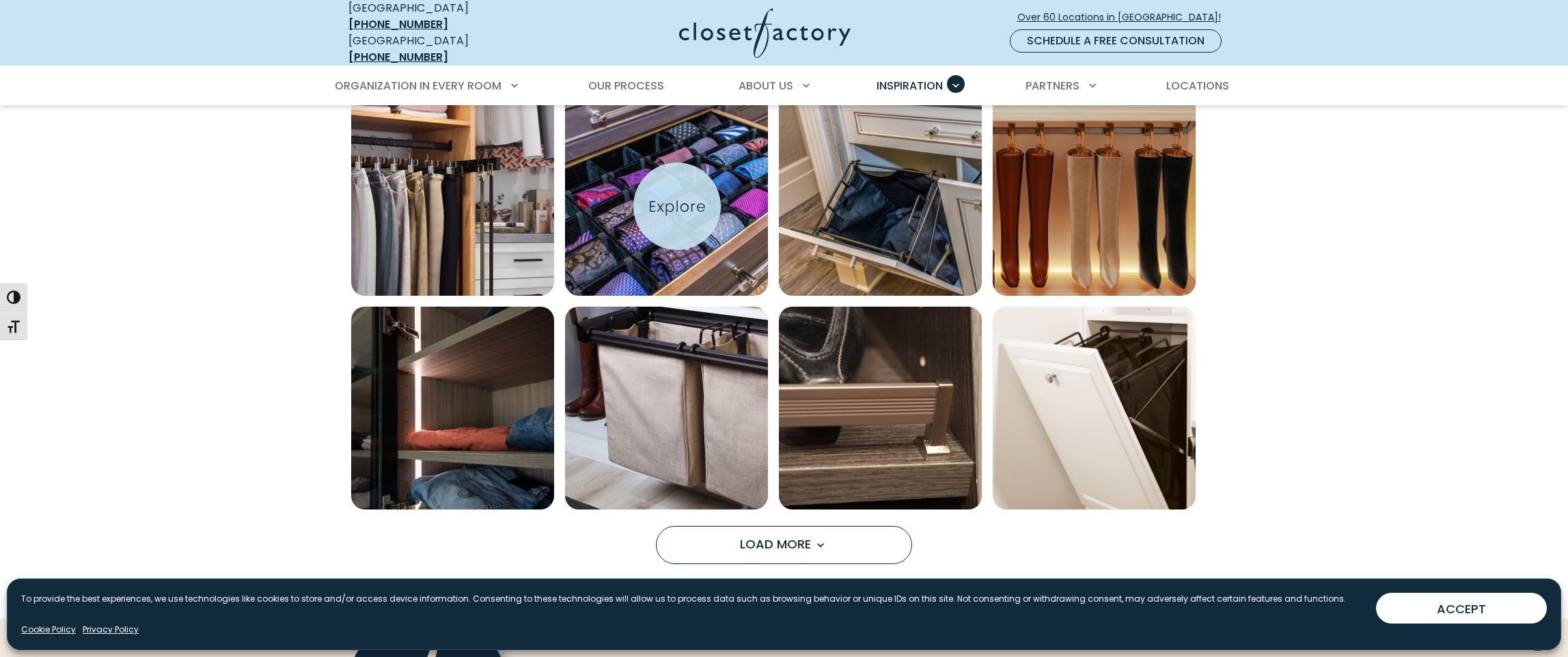
click at [677, 206] on img "Open inspiration gallery to preview enlarged image" at bounding box center [666, 194] width 203 height 203
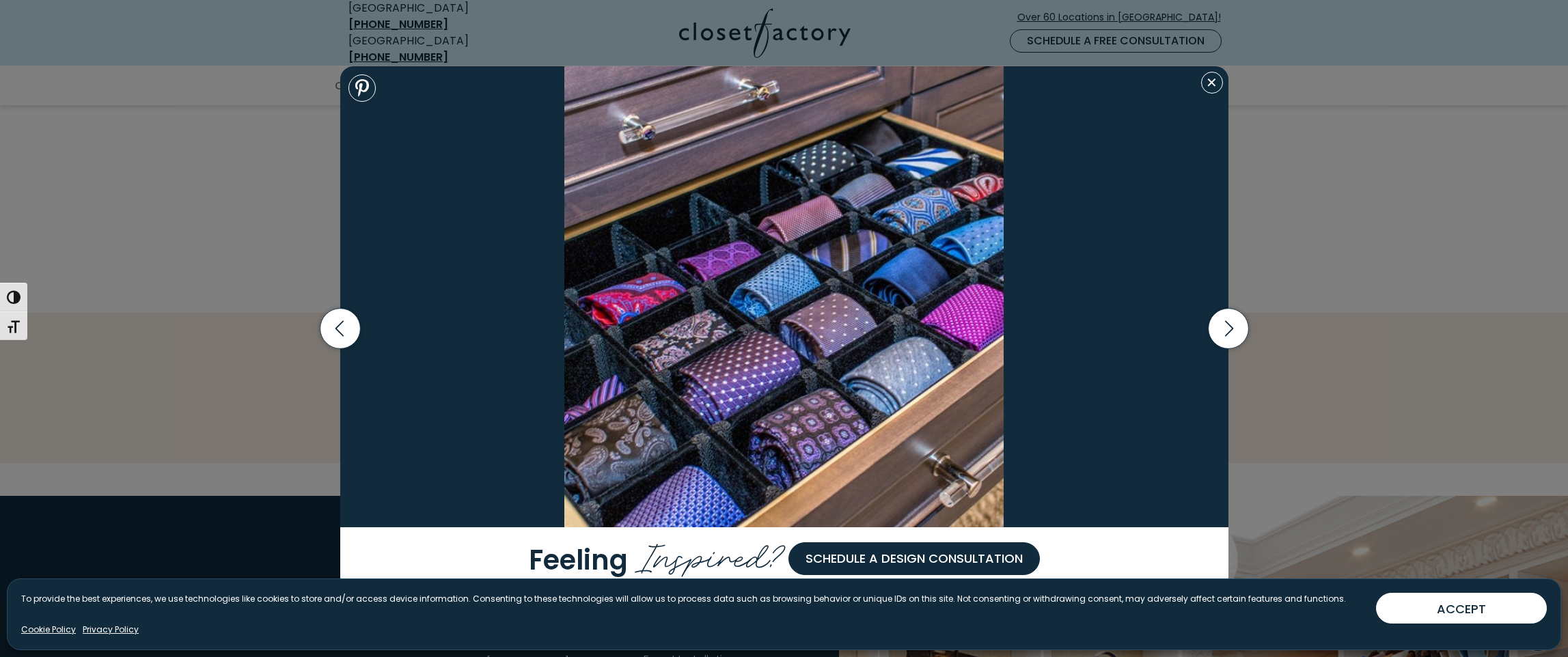
scroll to position [2086, 0]
